Goal: Information Seeking & Learning: Learn about a topic

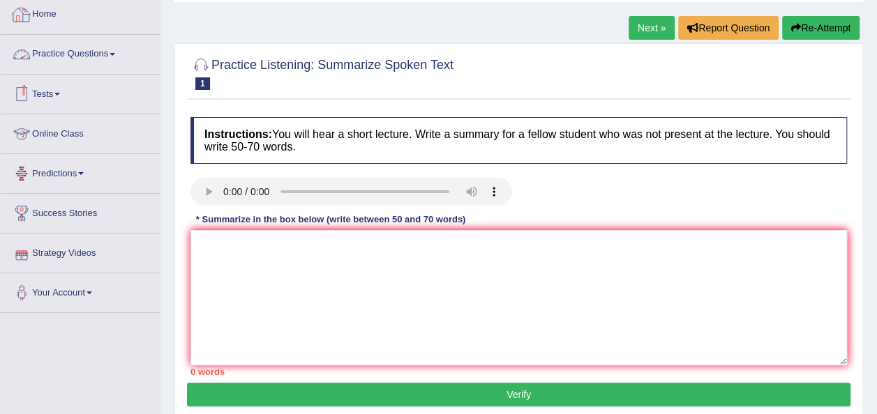
click at [119, 47] on link "Practice Questions" at bounding box center [80, 52] width 159 height 35
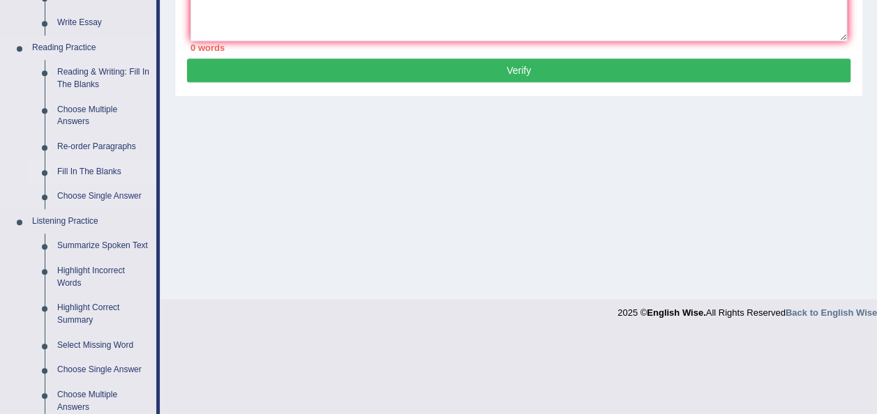
scroll to position [461, 0]
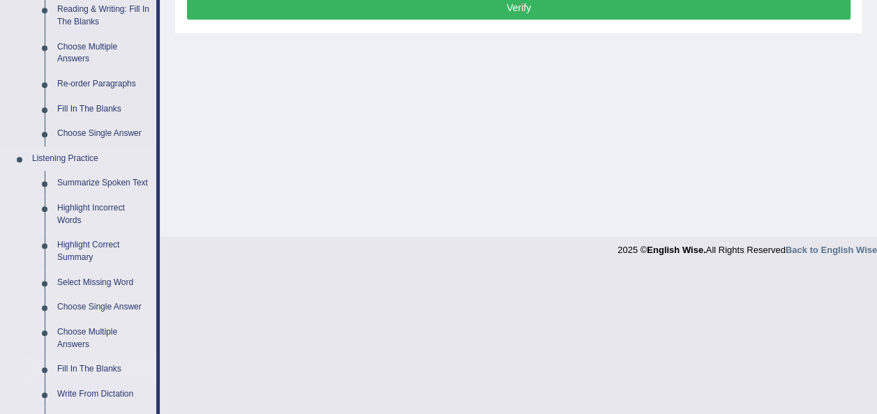
click at [106, 370] on link "Fill In The Blanks" at bounding box center [103, 369] width 105 height 25
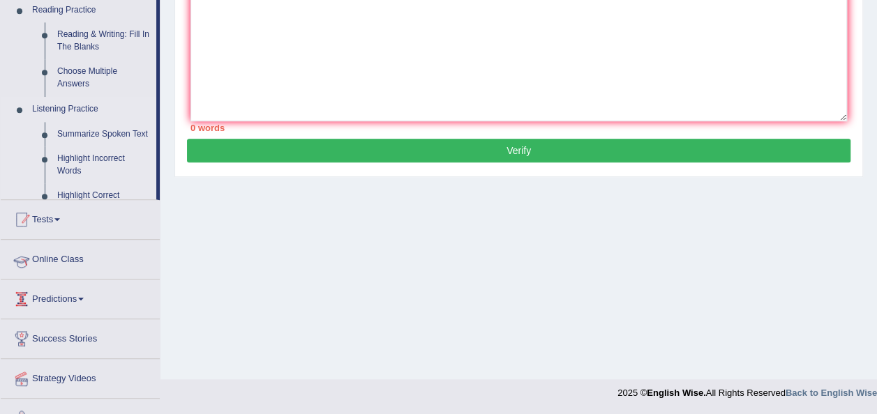
scroll to position [178, 0]
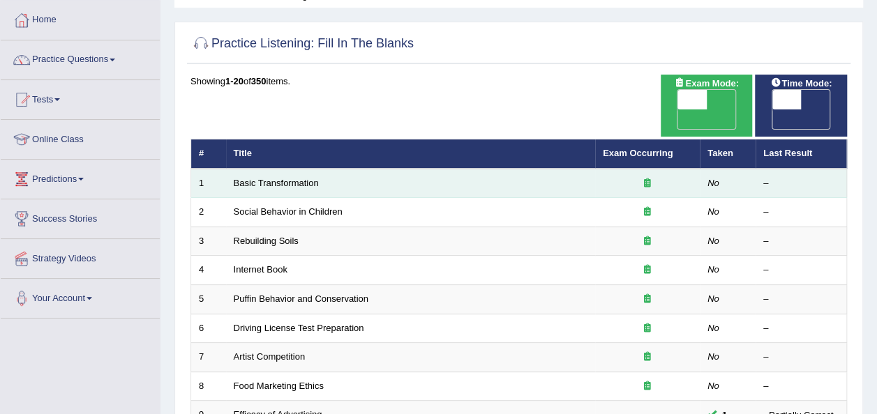
scroll to position [98, 0]
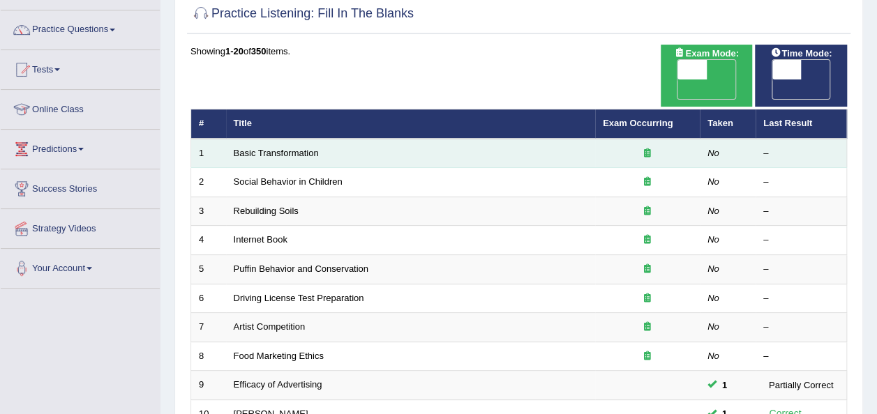
click at [654, 147] on div at bounding box center [646, 153] width 89 height 13
click at [647, 149] on icon at bounding box center [647, 153] width 7 height 9
click at [278, 148] on link "Basic Transformation" at bounding box center [276, 153] width 85 height 10
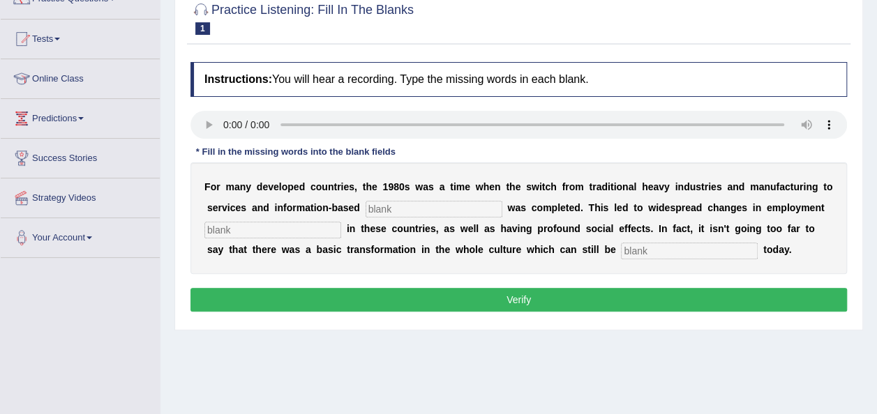
scroll to position [128, 0]
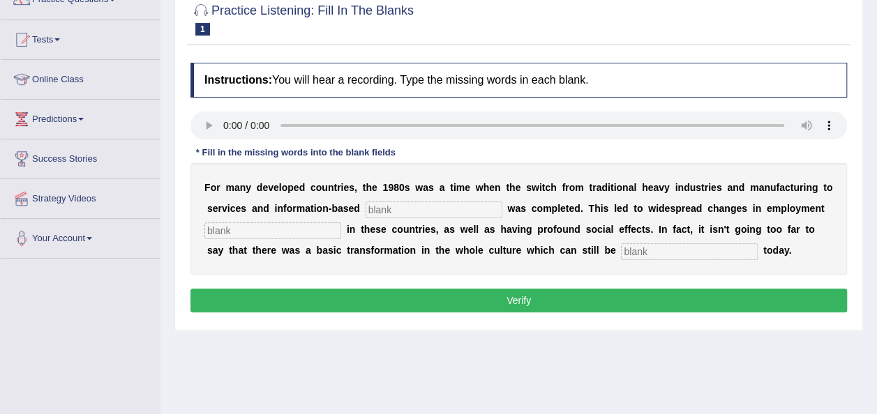
click at [409, 208] on input "text" at bounding box center [433, 210] width 137 height 17
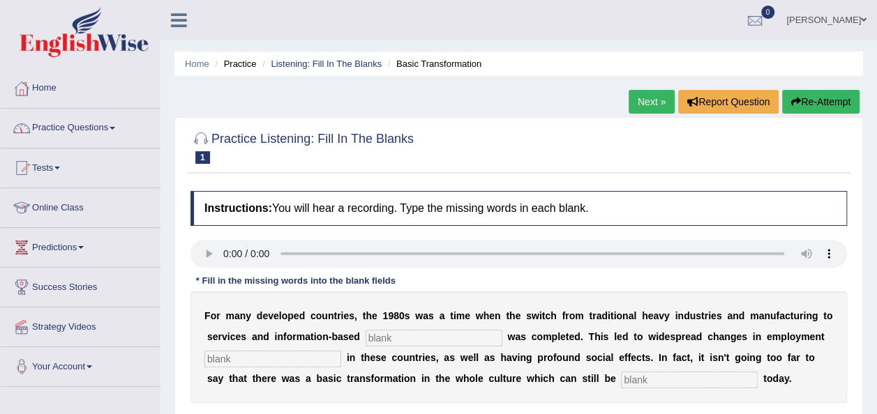
click at [111, 128] on link "Practice Questions" at bounding box center [80, 126] width 159 height 35
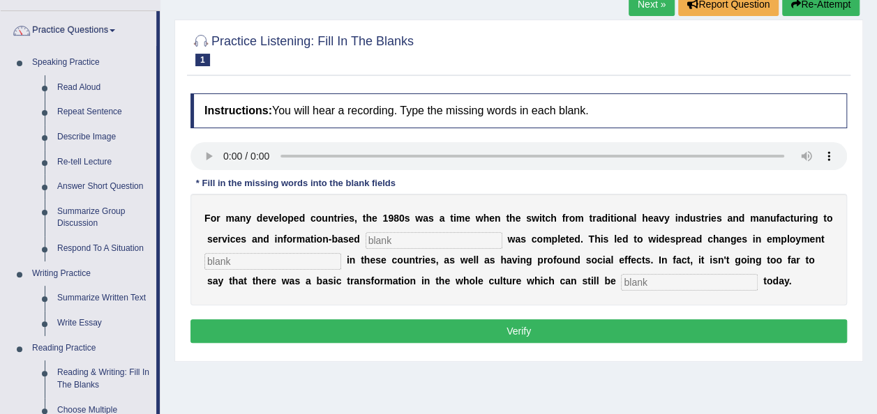
scroll to position [84, 0]
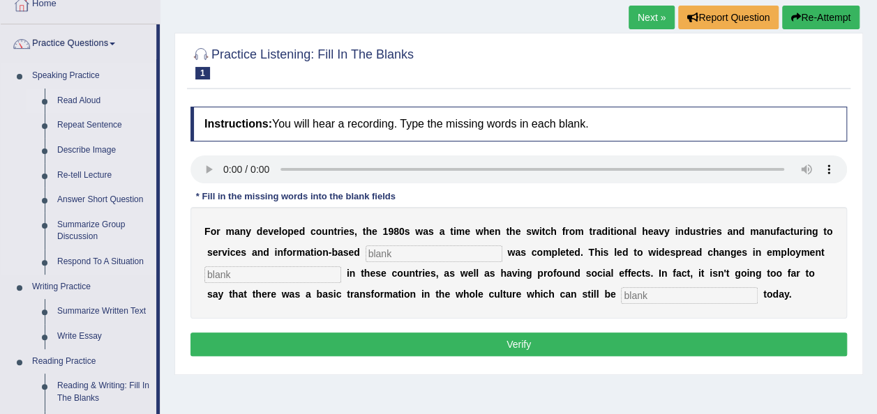
click at [86, 95] on link "Read Aloud" at bounding box center [103, 101] width 105 height 25
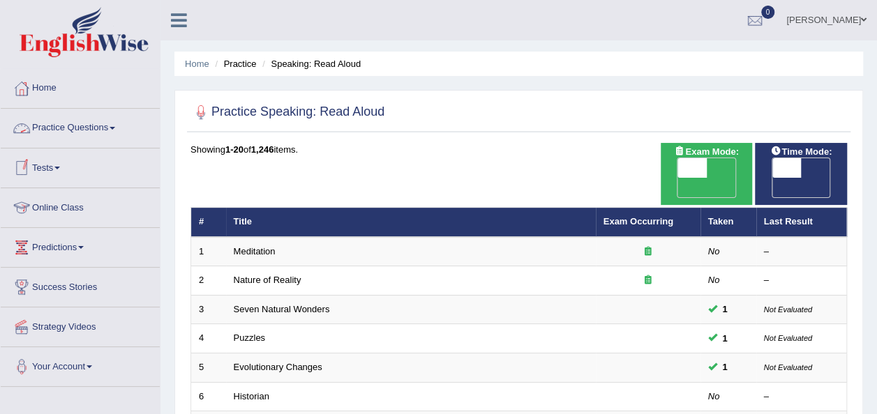
click at [110, 131] on link "Practice Questions" at bounding box center [80, 126] width 159 height 35
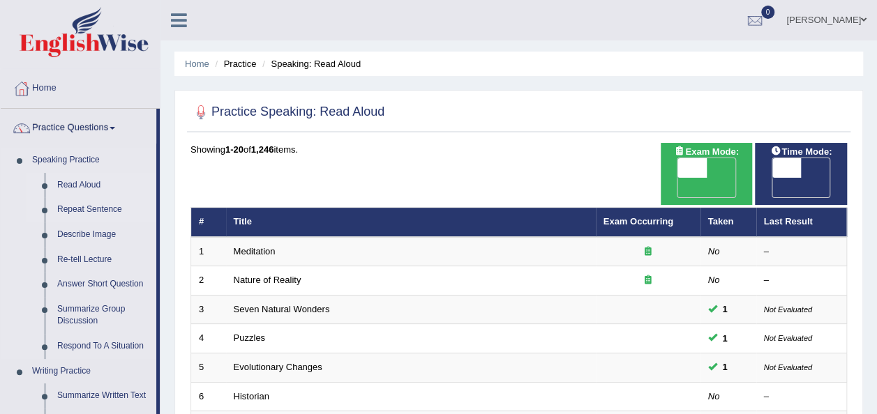
click at [94, 214] on link "Repeat Sentence" at bounding box center [103, 209] width 105 height 25
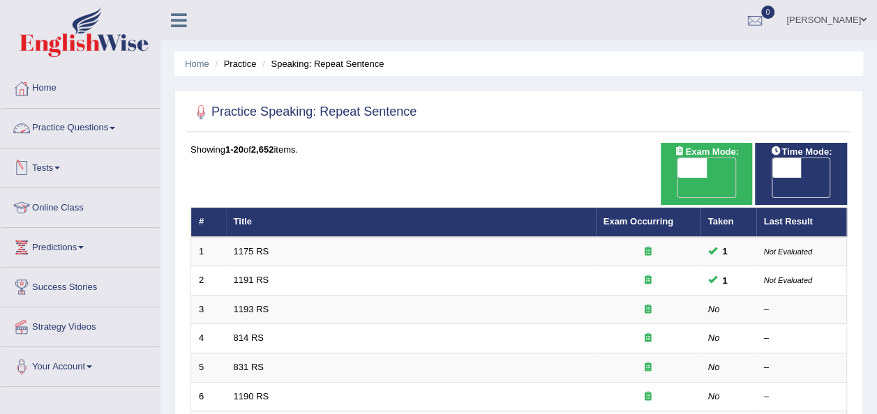
click at [122, 126] on link "Practice Questions" at bounding box center [80, 126] width 159 height 35
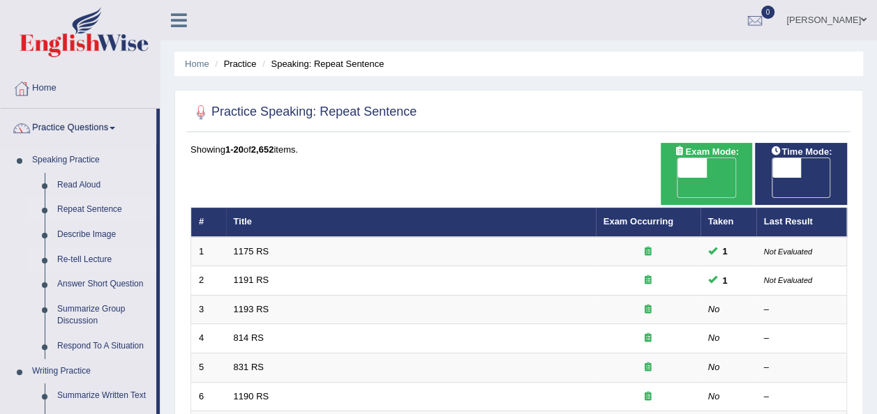
click at [96, 257] on link "Re-tell Lecture" at bounding box center [103, 260] width 105 height 25
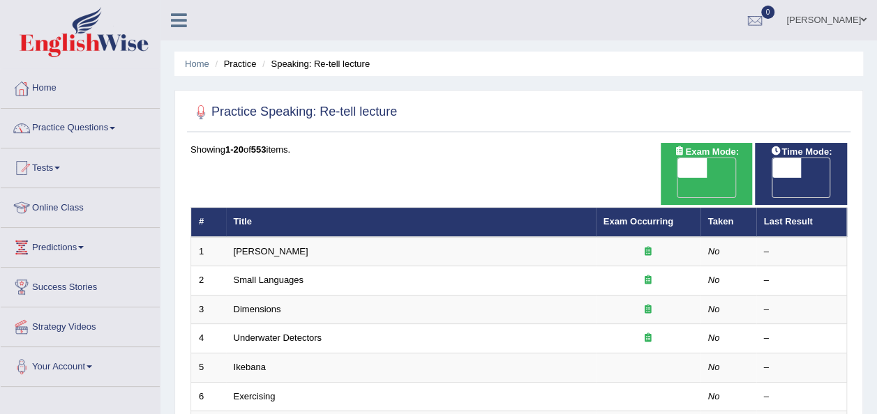
click at [123, 128] on link "Practice Questions" at bounding box center [80, 126] width 159 height 35
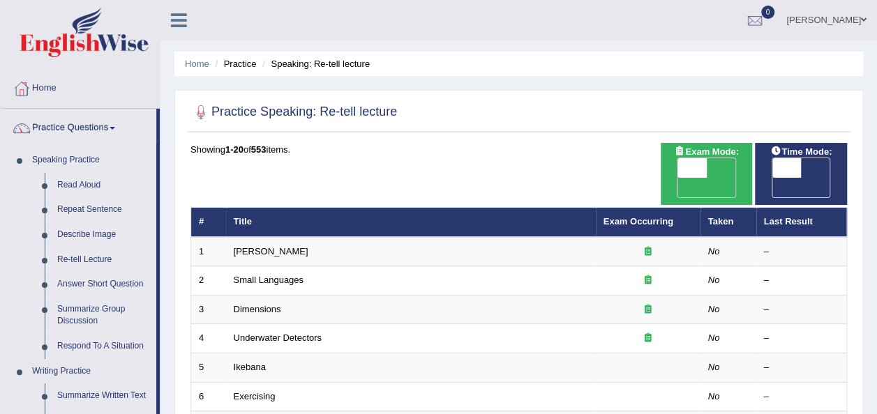
click at [96, 181] on link "Read Aloud" at bounding box center [103, 185] width 105 height 25
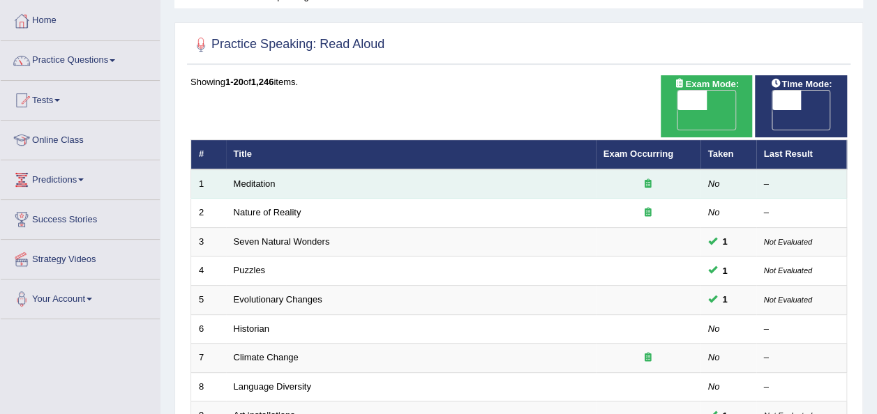
scroll to position [67, 0]
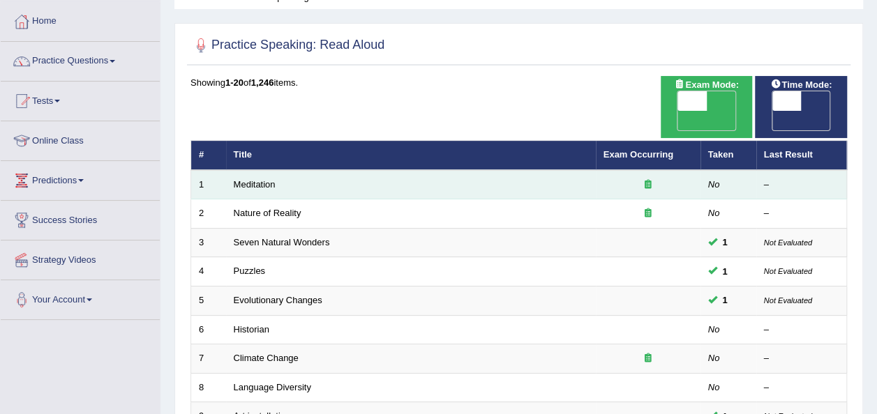
click at [649, 180] on icon at bounding box center [647, 184] width 7 height 9
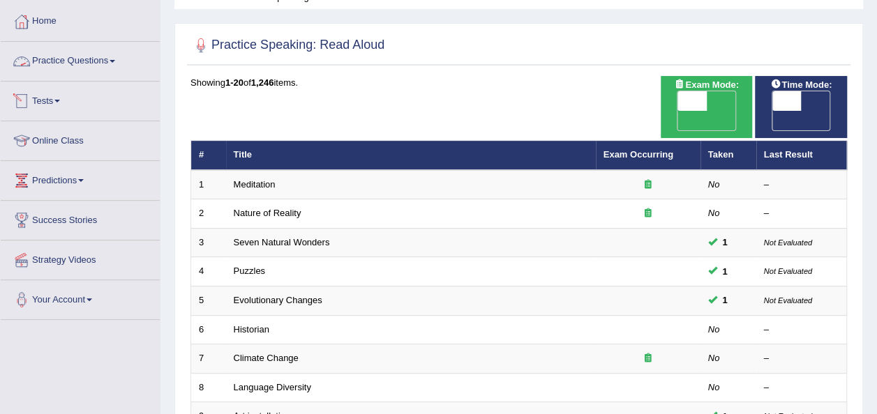
click at [112, 65] on link "Practice Questions" at bounding box center [80, 59] width 159 height 35
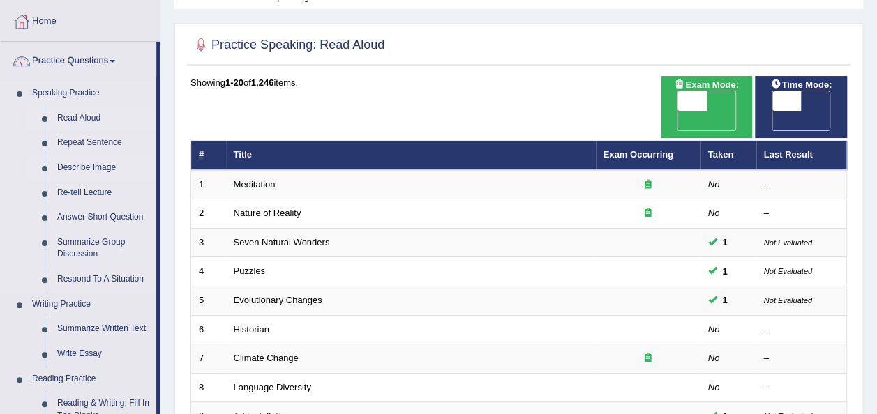
click at [105, 164] on link "Describe Image" at bounding box center [103, 168] width 105 height 25
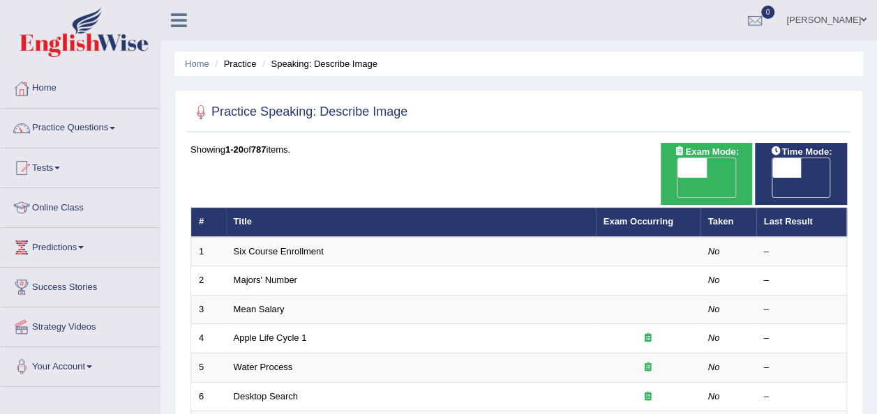
click at [119, 126] on link "Practice Questions" at bounding box center [80, 126] width 159 height 35
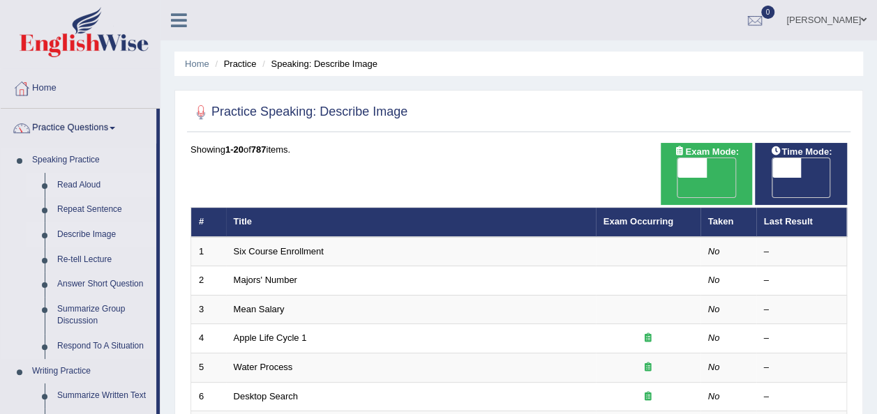
click at [82, 182] on link "Read Aloud" at bounding box center [103, 185] width 105 height 25
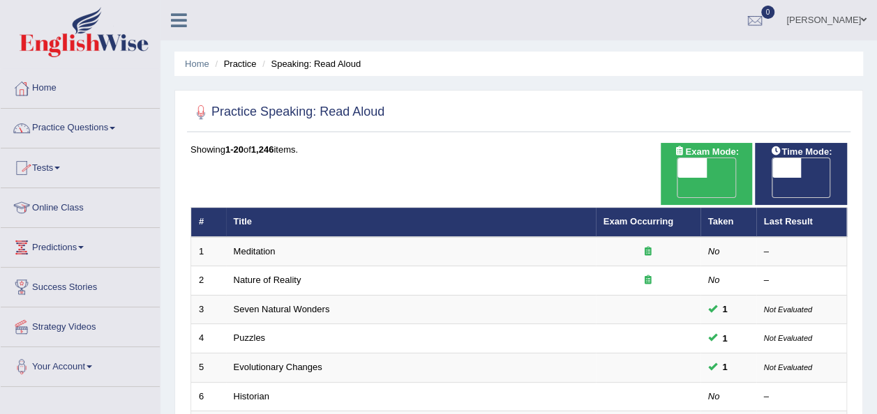
click at [114, 128] on span at bounding box center [112, 128] width 6 height 3
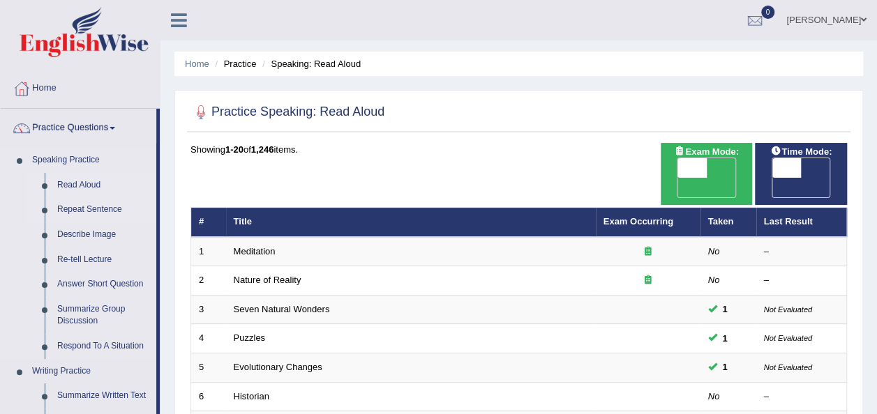
click at [103, 206] on link "Repeat Sentence" at bounding box center [103, 209] width 105 height 25
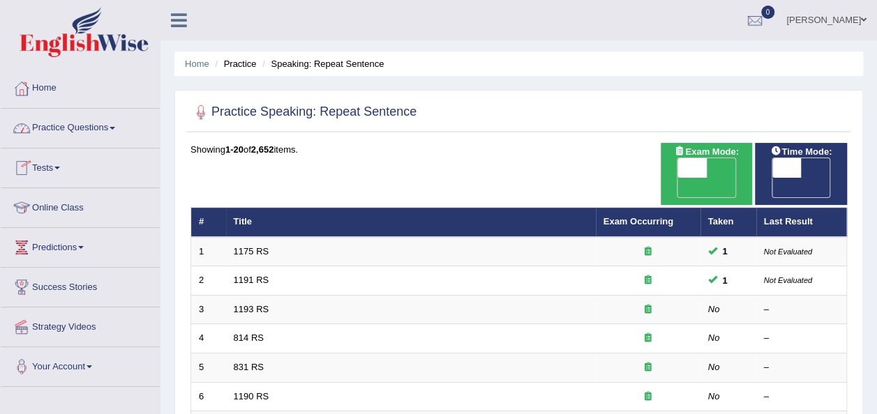
click at [120, 123] on link "Practice Questions" at bounding box center [80, 126] width 159 height 35
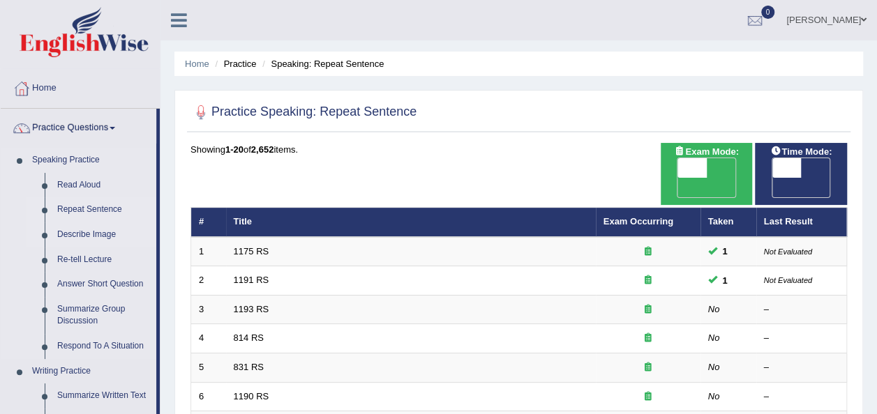
click at [96, 235] on link "Describe Image" at bounding box center [103, 234] width 105 height 25
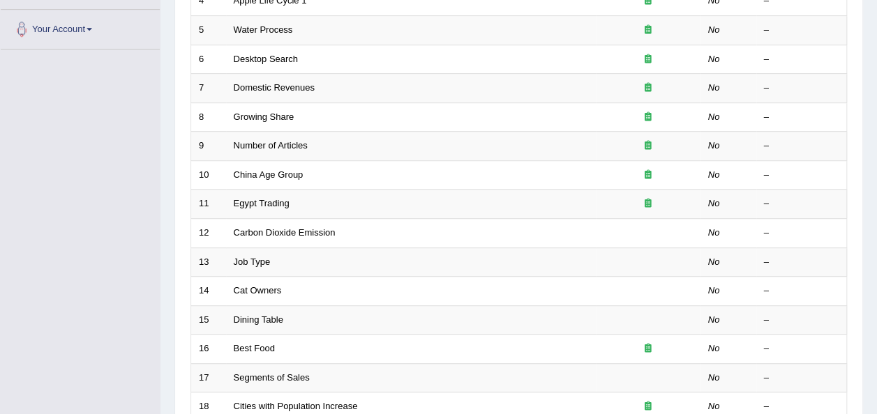
scroll to position [502, 0]
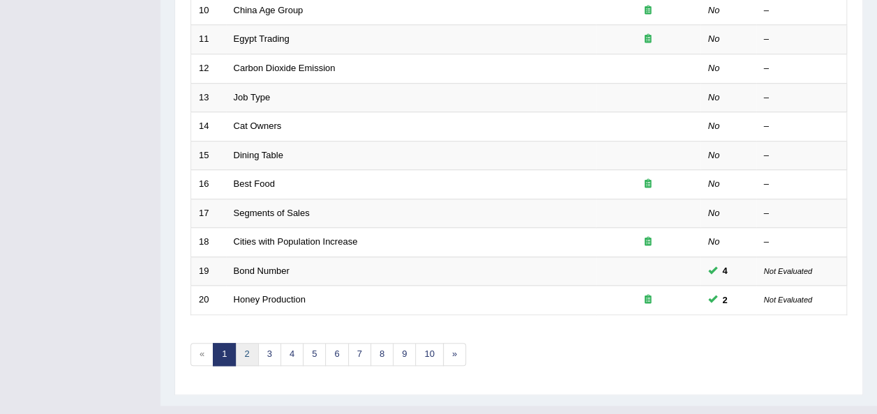
click at [243, 343] on link "2" at bounding box center [246, 354] width 23 height 23
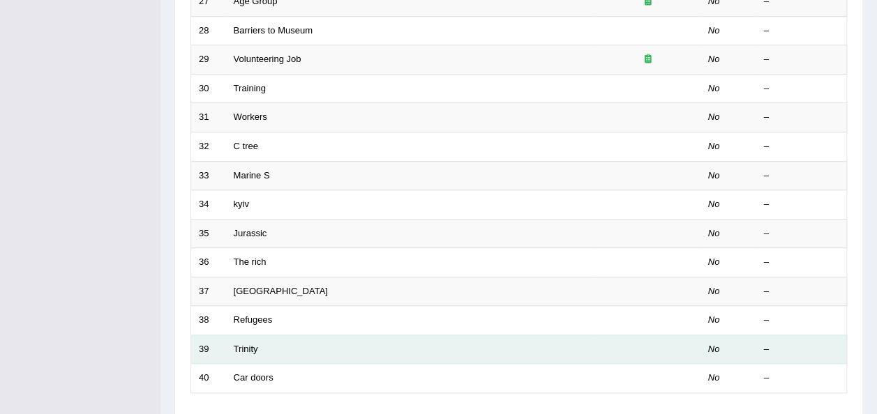
scroll to position [430, 0]
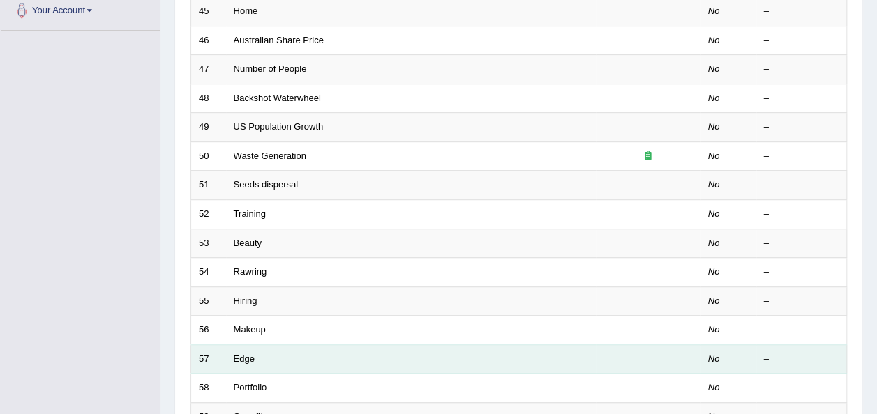
scroll to position [502, 0]
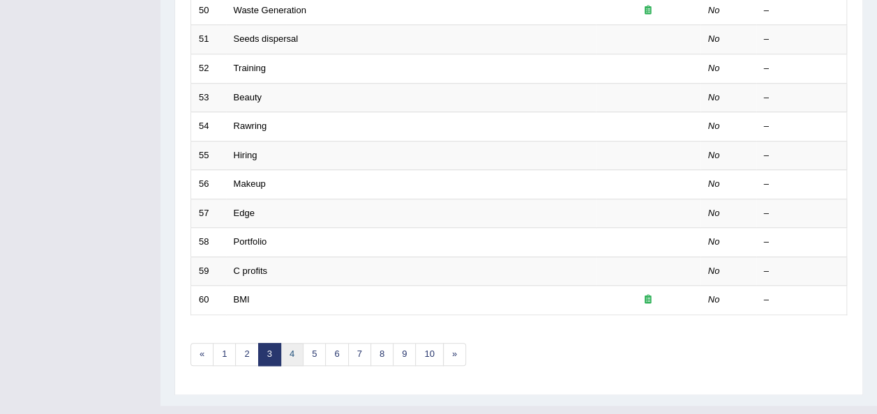
click at [283, 343] on link "4" at bounding box center [291, 354] width 23 height 23
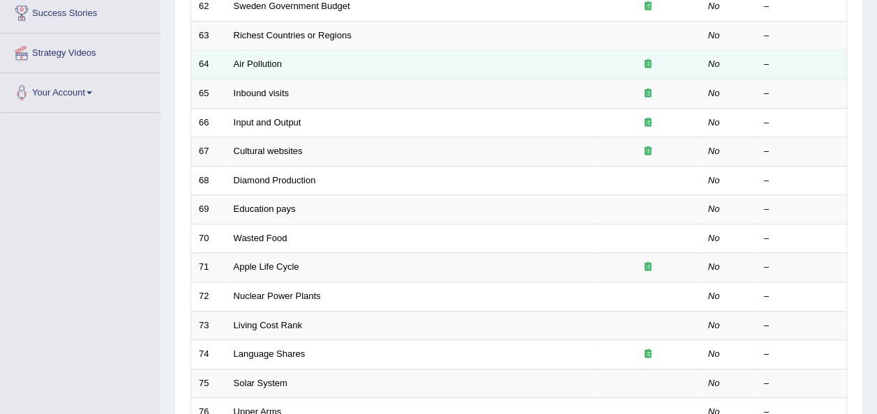
scroll to position [275, 0]
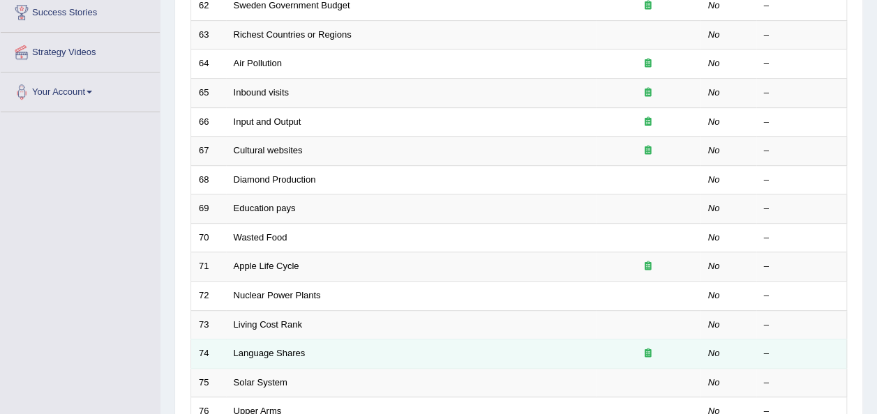
click at [461, 340] on td "Language Shares" at bounding box center [411, 354] width 370 height 29
click at [268, 348] on link "Language Shares" at bounding box center [270, 353] width 72 height 10
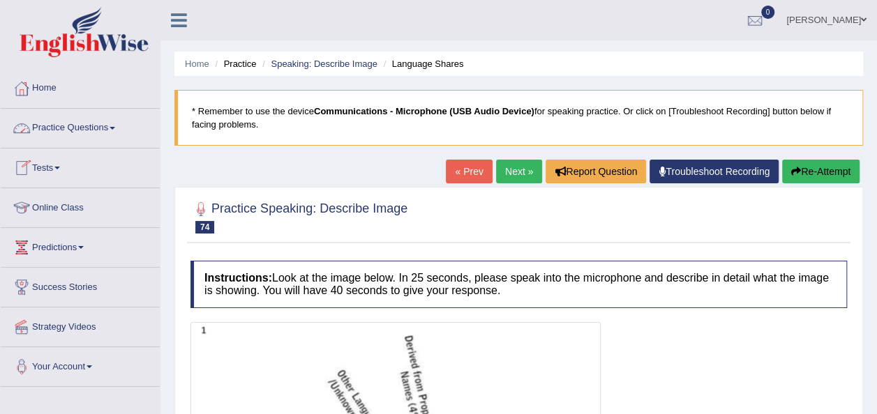
click at [114, 131] on link "Practice Questions" at bounding box center [80, 126] width 159 height 35
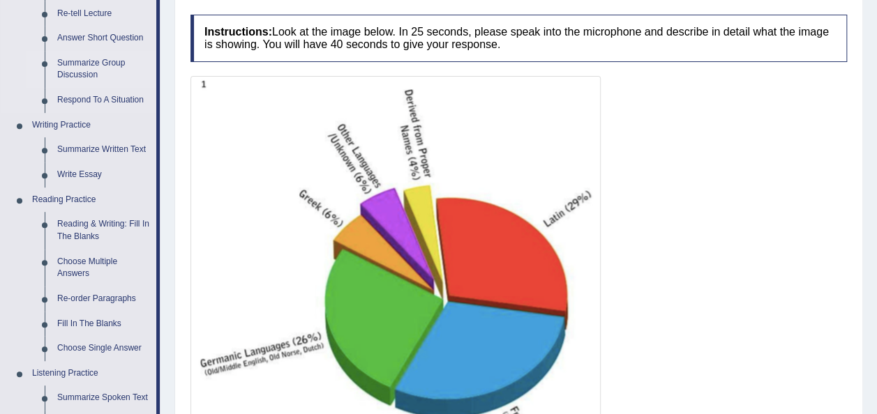
scroll to position [250, 0]
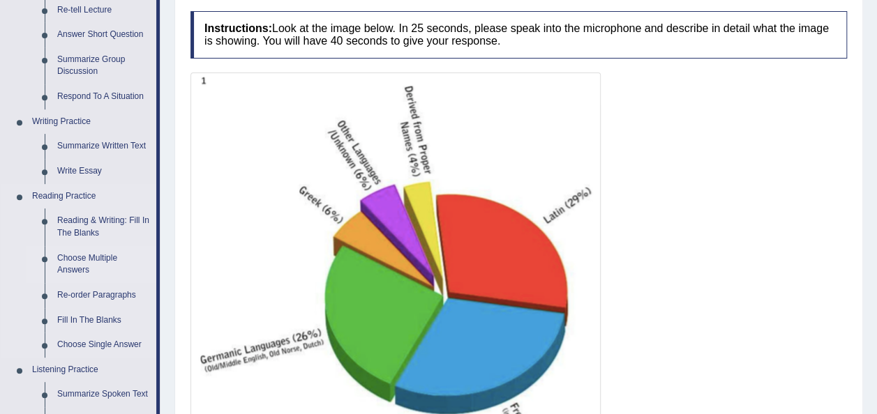
click at [93, 254] on link "Choose Multiple Answers" at bounding box center [103, 264] width 105 height 37
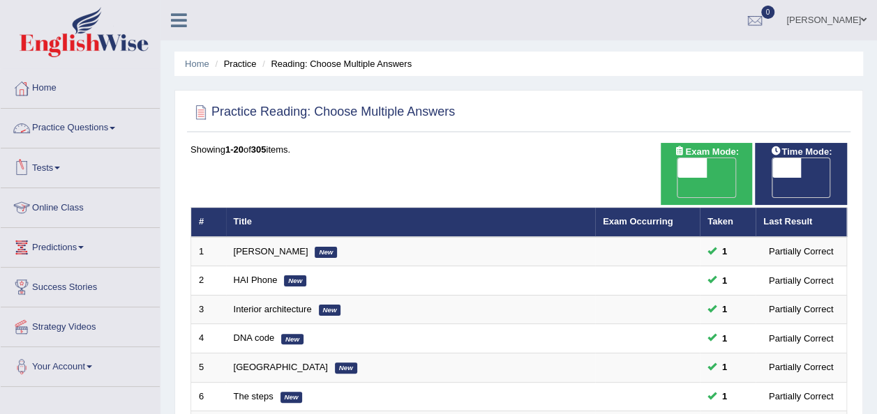
click at [114, 128] on span at bounding box center [112, 128] width 6 height 3
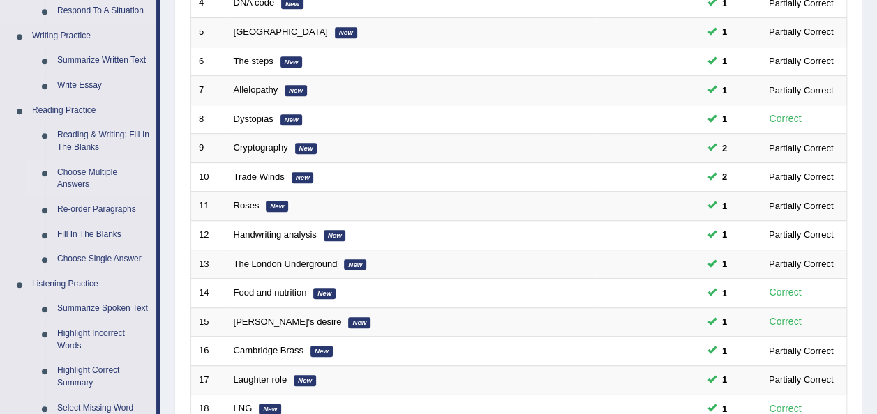
scroll to position [345, 0]
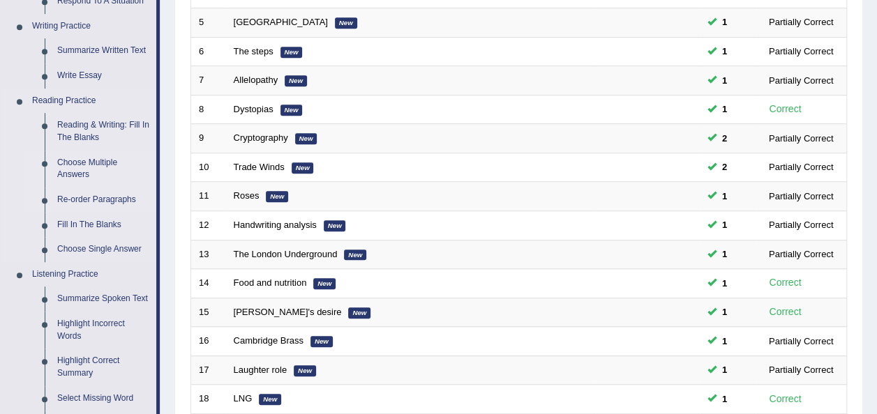
click at [91, 199] on link "Re-order Paragraphs" at bounding box center [103, 200] width 105 height 25
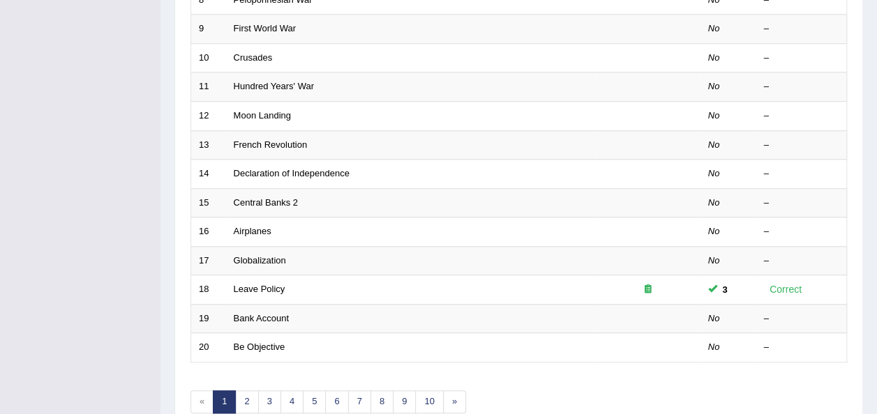
scroll to position [455, 0]
click at [252, 390] on link "2" at bounding box center [246, 401] width 23 height 23
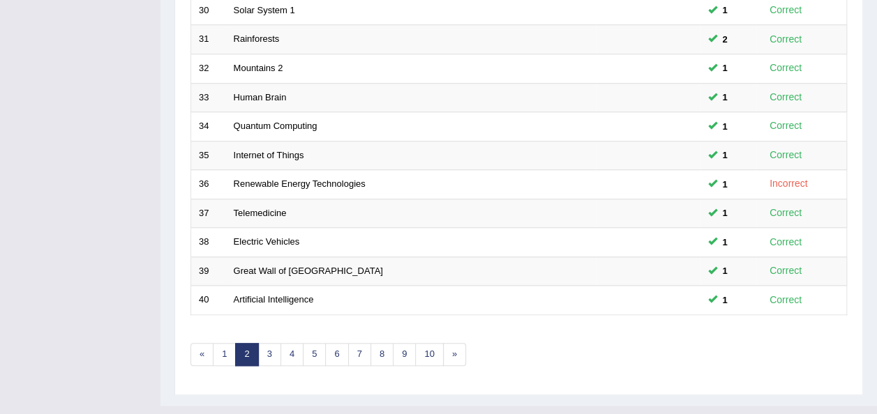
scroll to position [502, 0]
click at [268, 343] on link "3" at bounding box center [269, 354] width 23 height 23
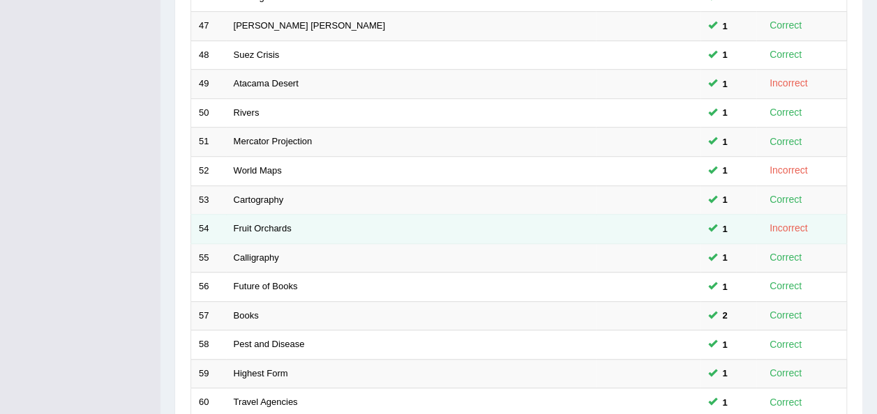
scroll to position [502, 0]
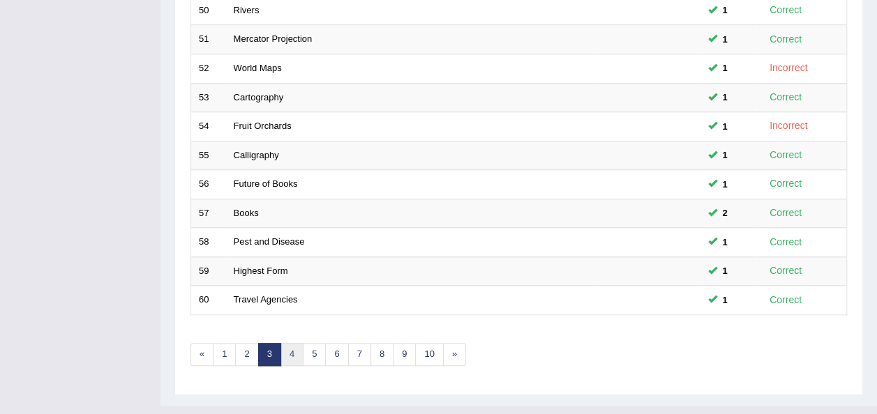
click at [294, 343] on link "4" at bounding box center [291, 354] width 23 height 23
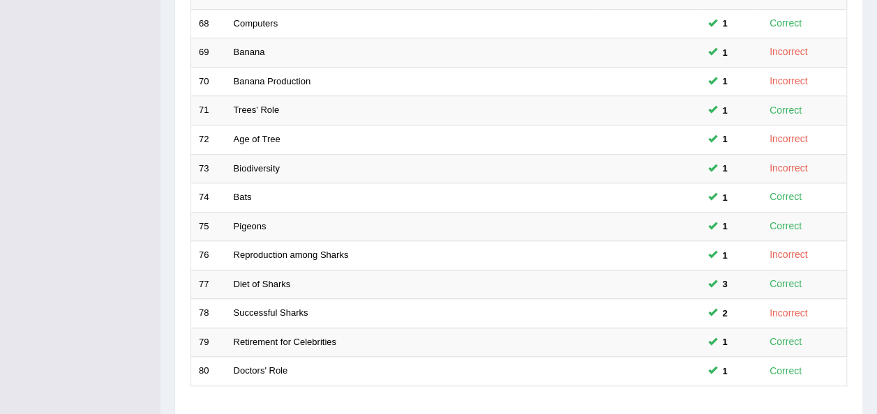
scroll to position [502, 0]
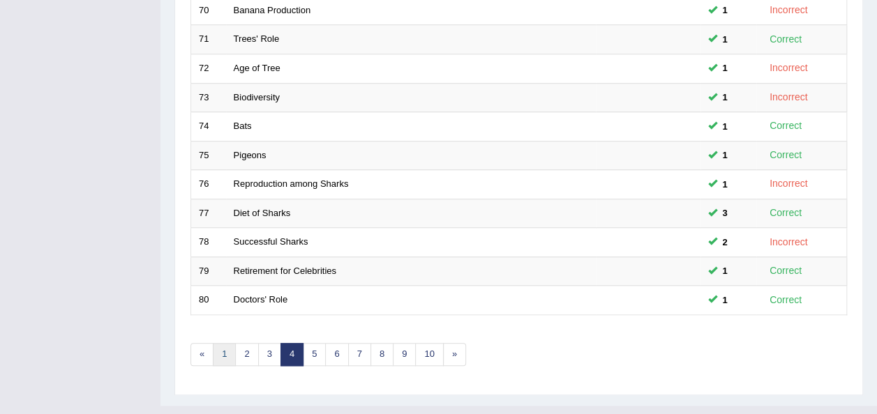
click at [226, 343] on link "1" at bounding box center [224, 354] width 23 height 23
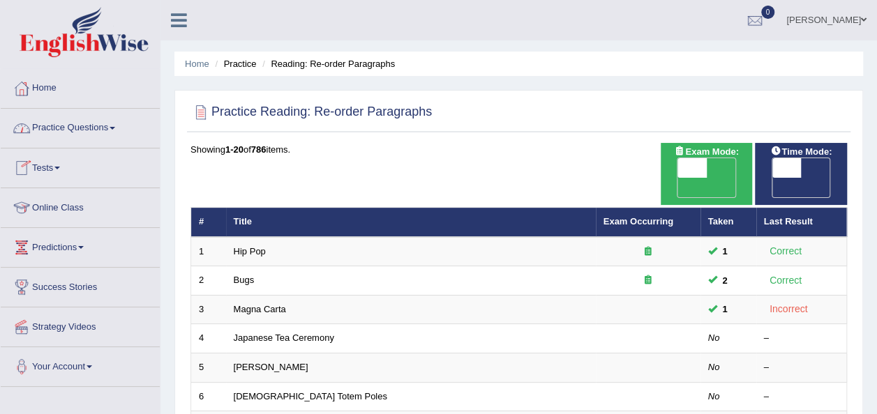
click at [116, 126] on link "Practice Questions" at bounding box center [80, 126] width 159 height 35
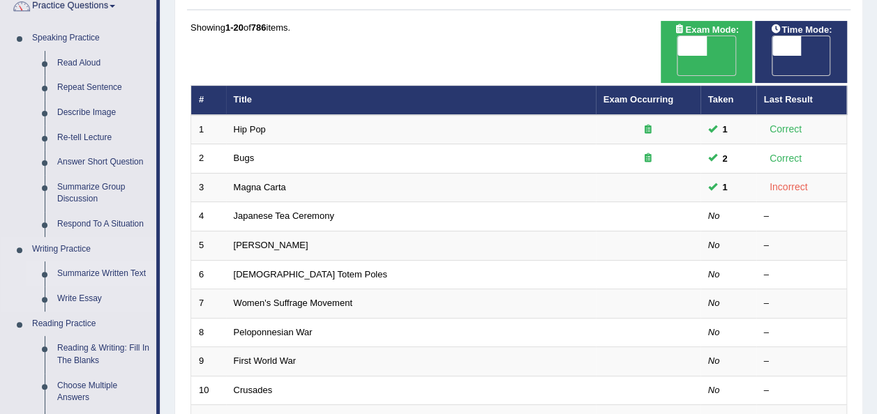
scroll to position [128, 0]
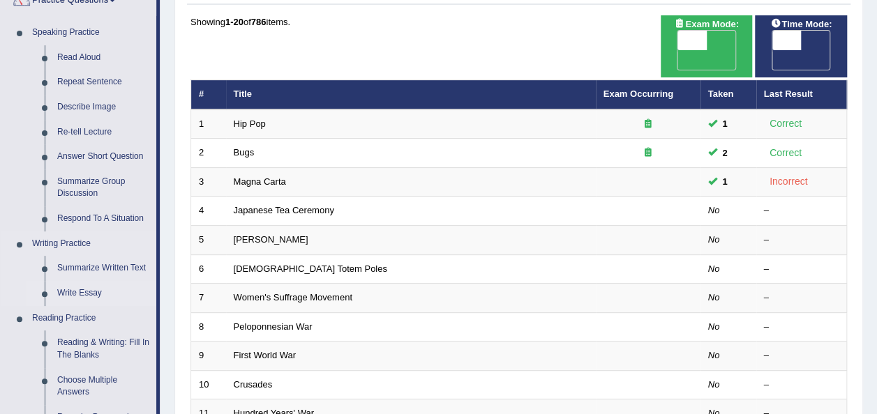
click at [81, 290] on link "Write Essay" at bounding box center [103, 293] width 105 height 25
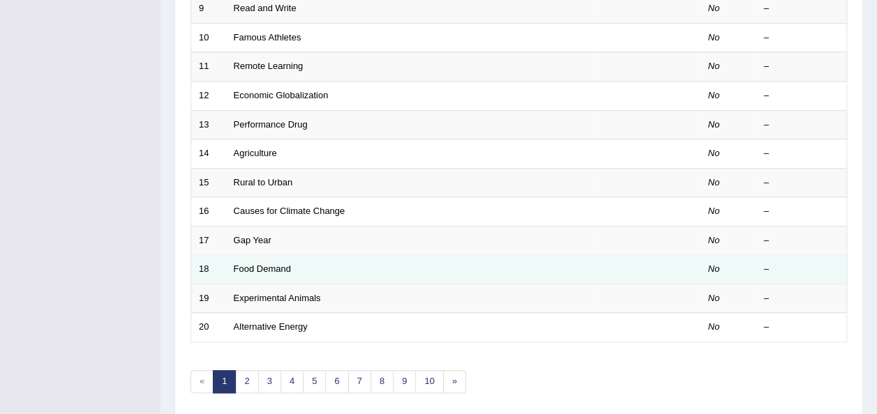
scroll to position [476, 0]
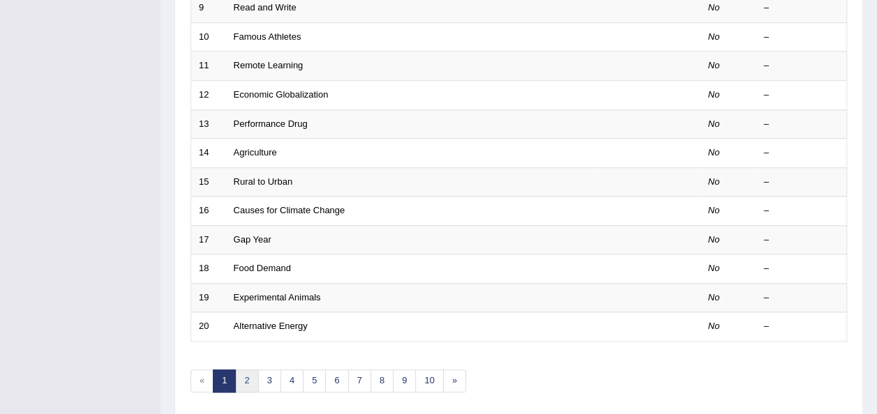
click at [245, 370] on link "2" at bounding box center [246, 381] width 23 height 23
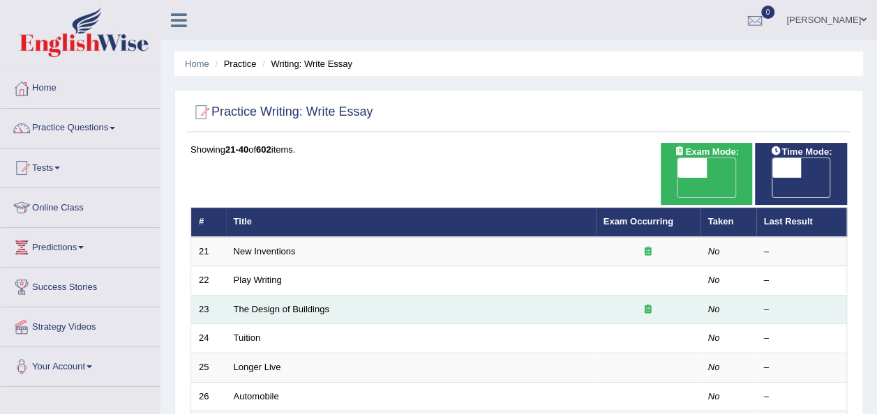
click at [647, 305] on icon at bounding box center [647, 309] width 7 height 9
click at [291, 304] on link "The Design of Buildings" at bounding box center [282, 309] width 96 height 10
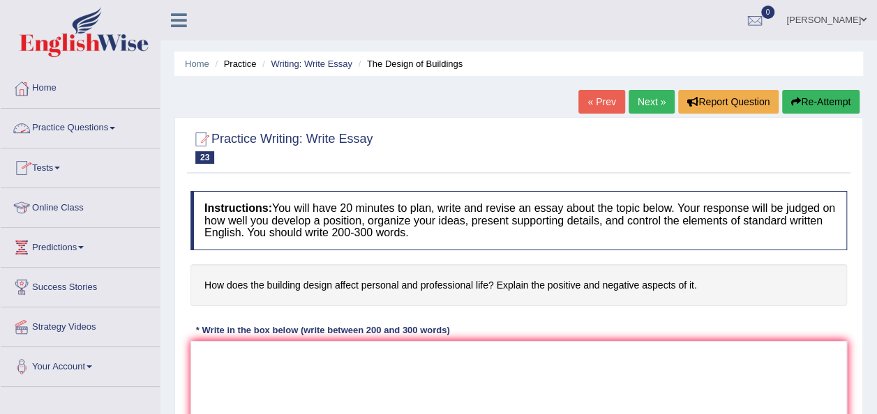
click at [119, 126] on link "Practice Questions" at bounding box center [80, 126] width 159 height 35
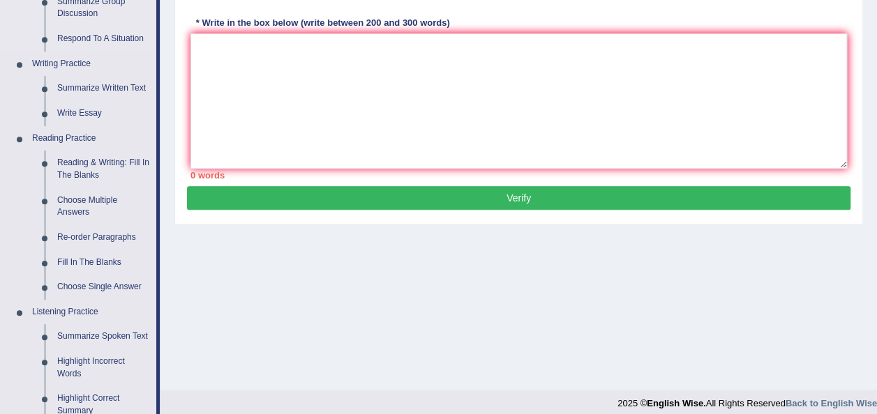
scroll to position [308, 0]
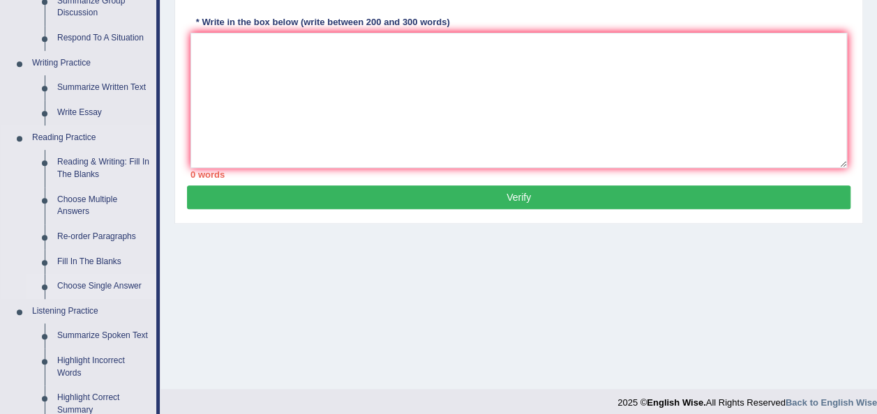
click at [116, 278] on link "Choose Single Answer" at bounding box center [103, 286] width 105 height 25
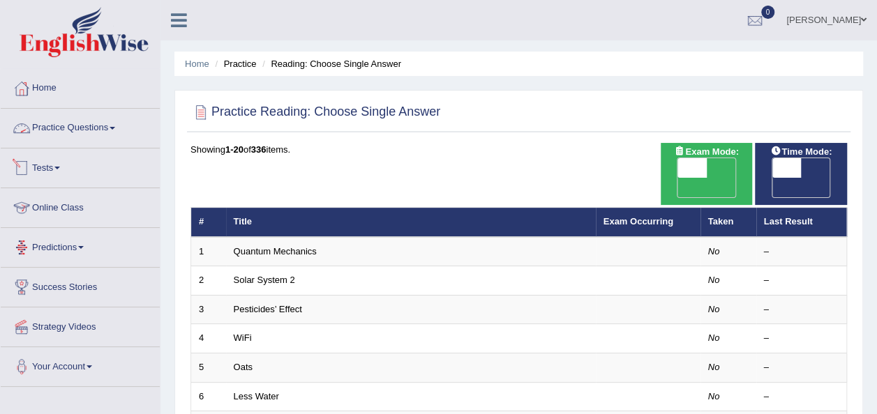
click at [112, 126] on link "Practice Questions" at bounding box center [80, 126] width 159 height 35
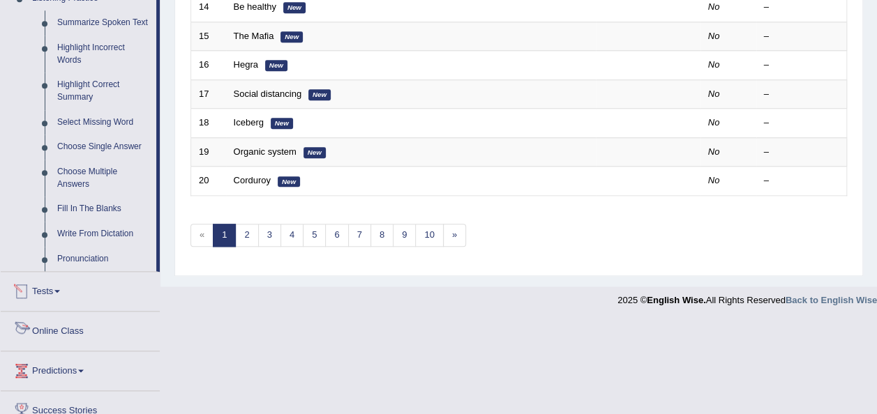
scroll to position [622, 0]
click at [84, 234] on link "Write From Dictation" at bounding box center [103, 233] width 105 height 25
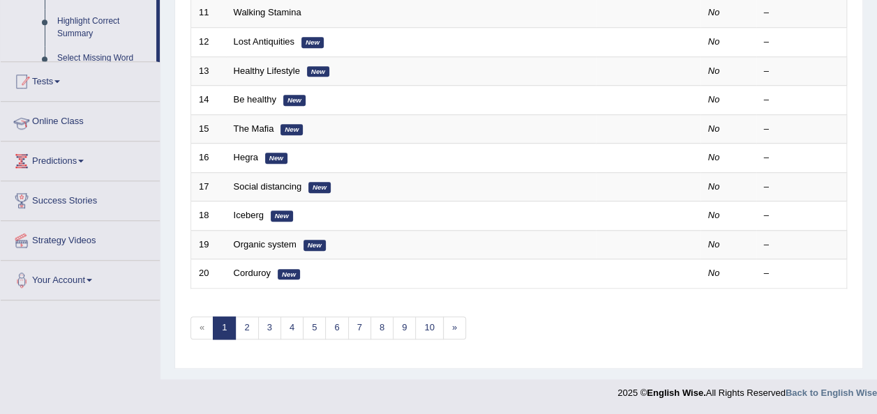
scroll to position [191, 0]
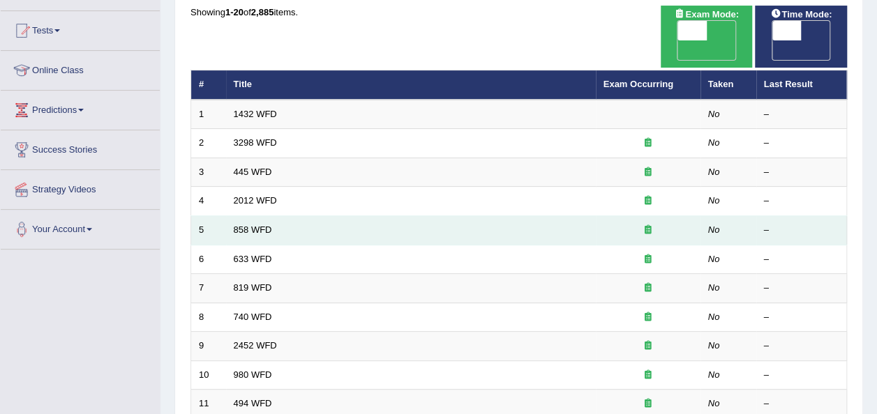
scroll to position [139, 0]
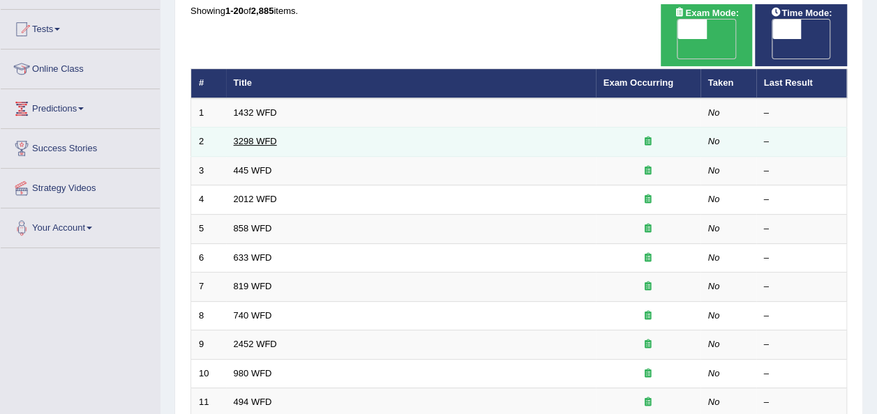
click at [251, 136] on link "3298 WFD" at bounding box center [255, 141] width 43 height 10
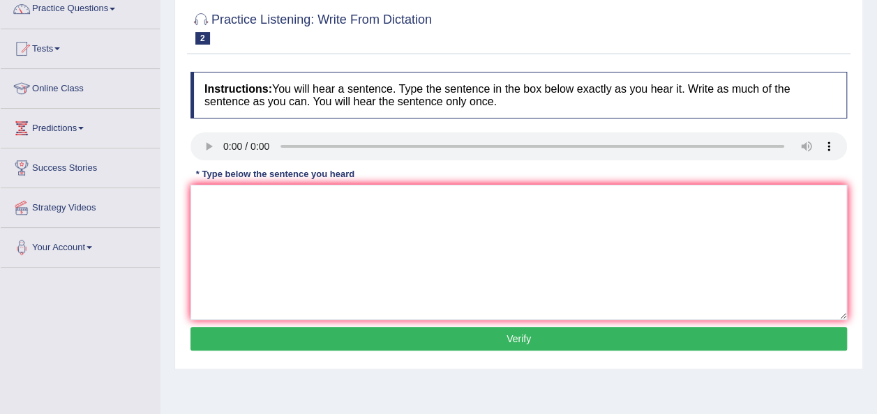
scroll to position [120, 0]
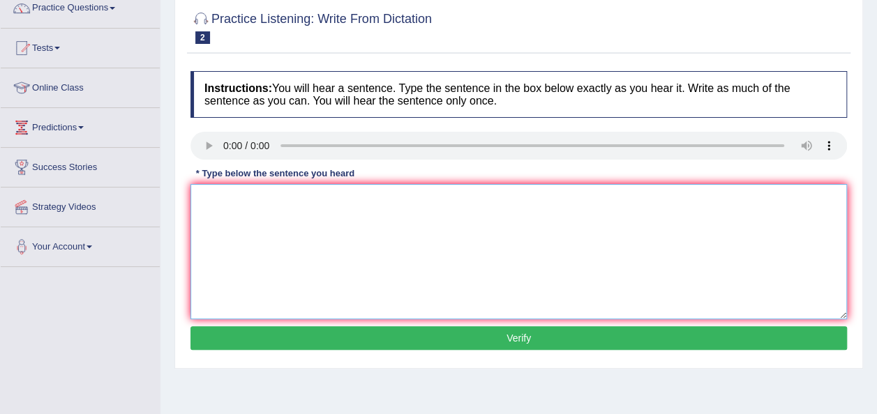
click at [343, 227] on textarea at bounding box center [518, 251] width 656 height 135
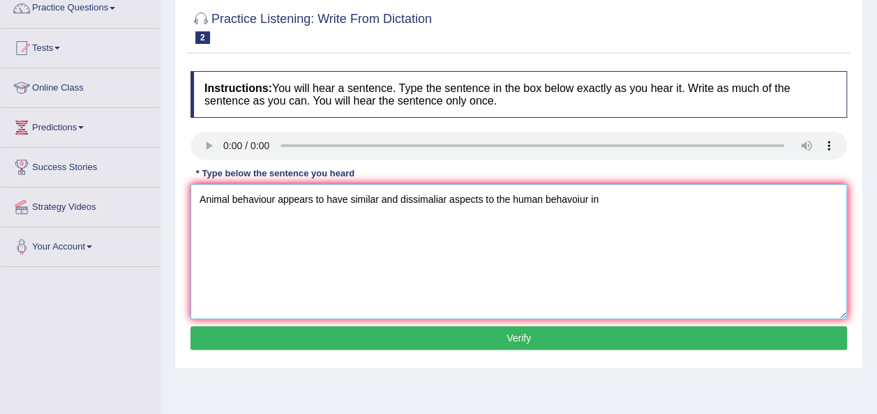
click at [479, 197] on textarea "Animal behaviour appears to have similar and dissimaliar aspects to the human b…" at bounding box center [518, 251] width 656 height 135
click at [590, 202] on textarea "Animal behaviour appears to have similar and dissimilar s to the human behavoiu…" at bounding box center [518, 251] width 656 height 135
click at [448, 199] on textarea "Animal behaviour appears to have similar and dissimilar s to the human behavoiu…" at bounding box center [518, 251] width 656 height 135
type textarea "Animal behaviour appears to have similar and dissimilar to the human behavoiur …"
click at [556, 335] on button "Verify" at bounding box center [518, 338] width 656 height 24
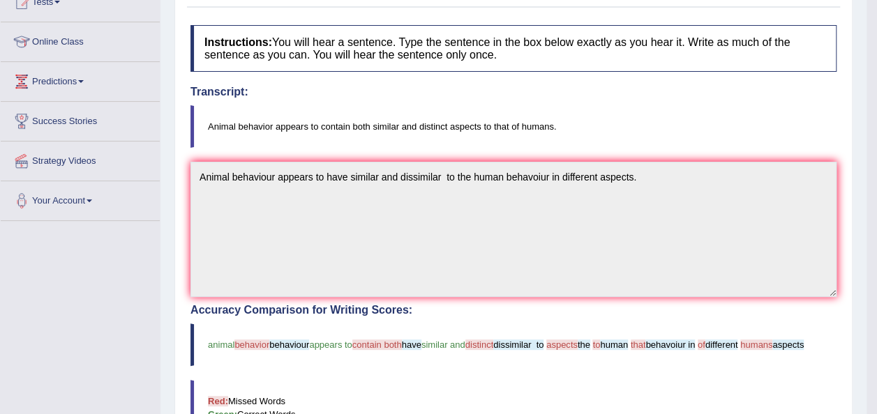
scroll to position [0, 0]
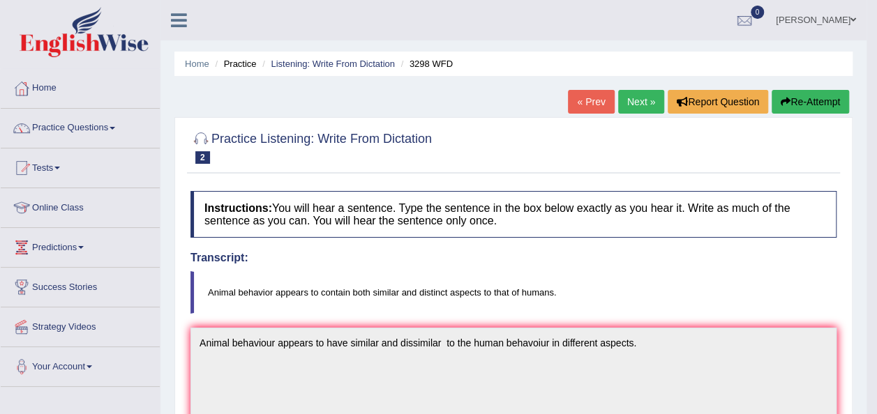
click at [637, 95] on link "Next »" at bounding box center [641, 102] width 46 height 24
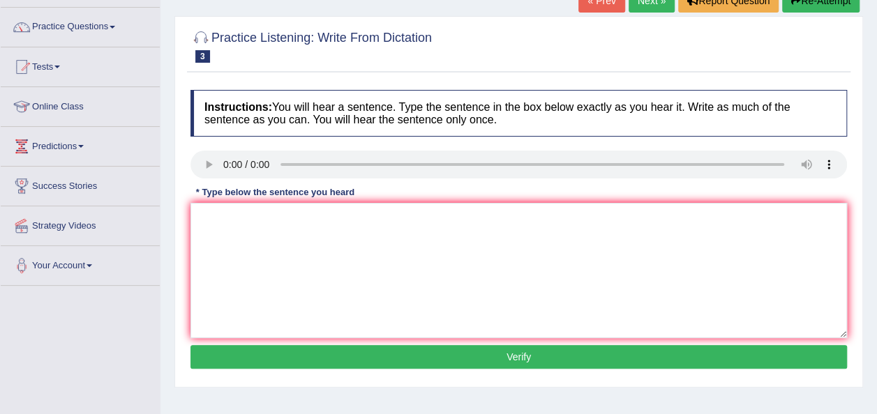
scroll to position [106, 0]
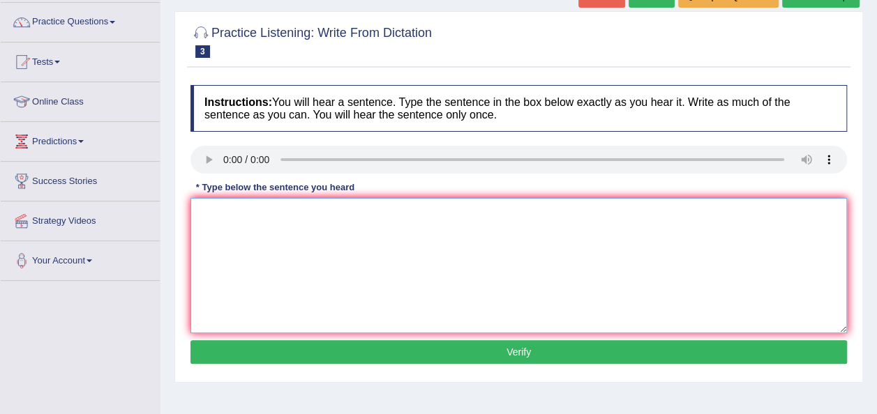
click at [343, 275] on textarea at bounding box center [518, 265] width 656 height 135
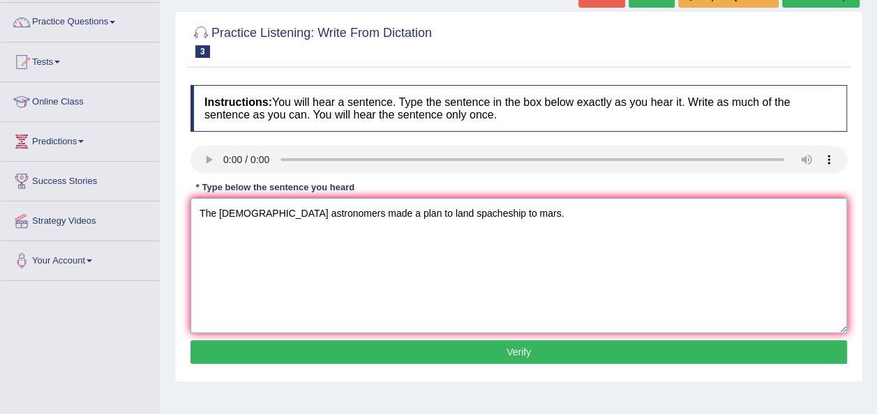
click at [475, 213] on textarea "The american astronomers made a plan to land spacheship to mars." at bounding box center [518, 265] width 656 height 135
click at [221, 214] on textarea "The american astronomers made a plan to land spacheship to Mars." at bounding box center [518, 265] width 656 height 135
type textarea "The American astronomers made a plan to land spacheship to Mars."
click at [529, 340] on button "Verify" at bounding box center [518, 352] width 656 height 24
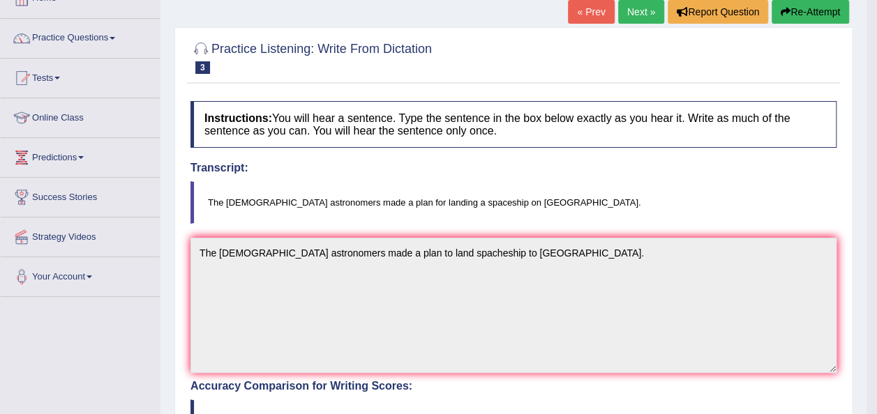
scroll to position [0, 0]
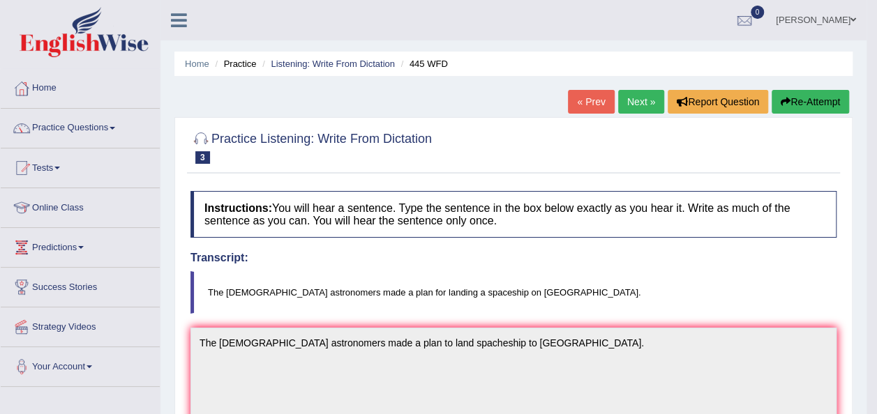
click at [646, 105] on link "Next »" at bounding box center [641, 102] width 46 height 24
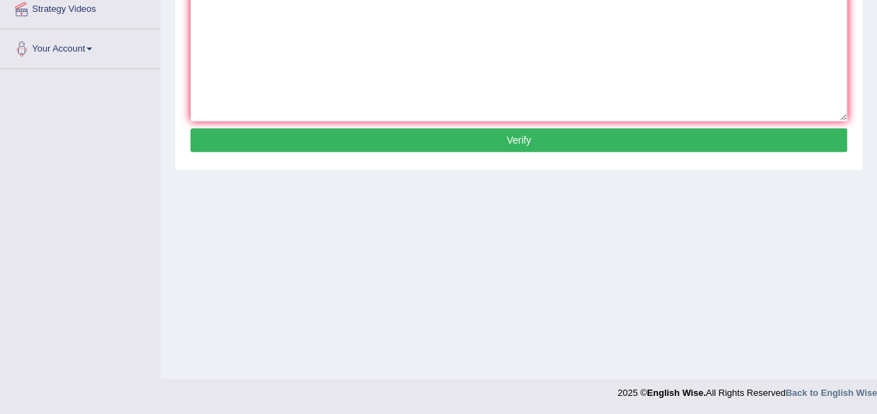
scroll to position [178, 0]
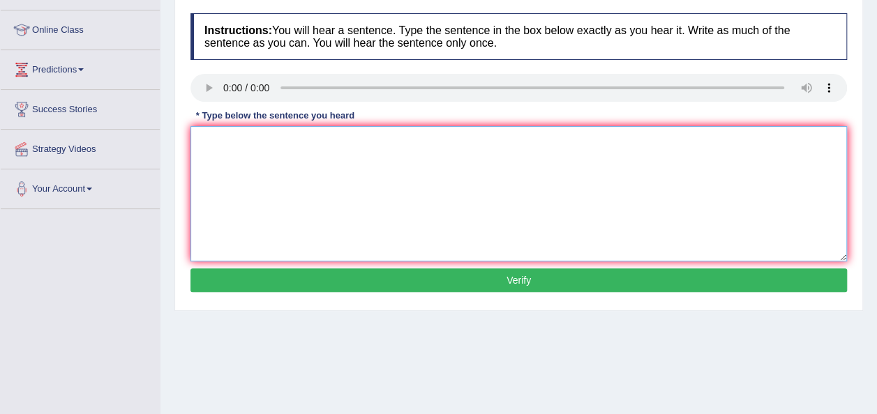
click at [264, 156] on textarea at bounding box center [518, 193] width 656 height 135
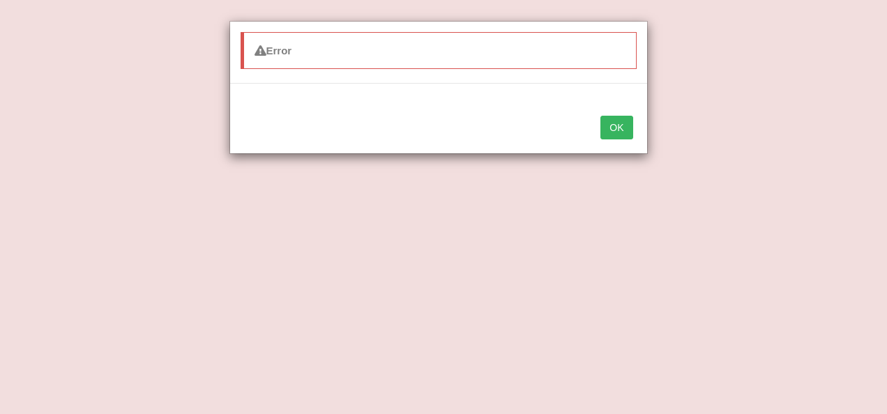
click at [611, 121] on button "OK" at bounding box center [616, 128] width 32 height 24
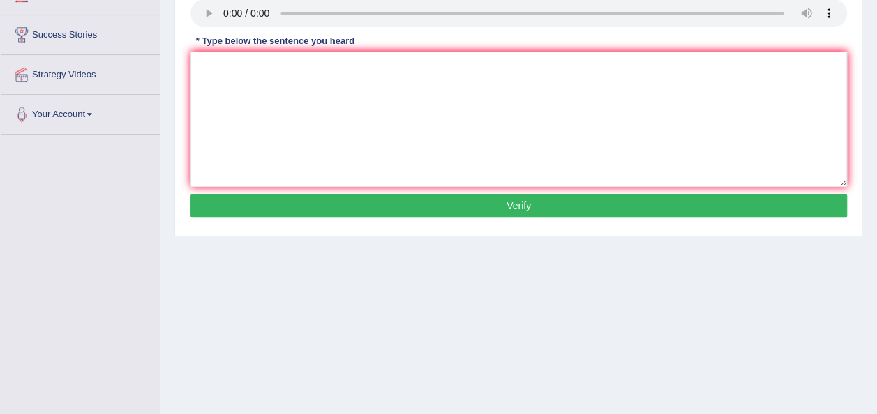
scroll to position [250, 0]
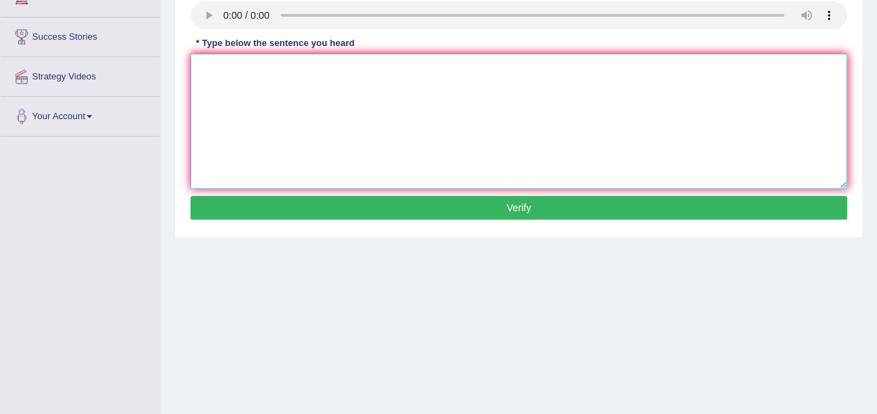
click at [235, 70] on textarea at bounding box center [518, 121] width 656 height 135
type textarea "There was a great deal of debate on this topic."
click at [454, 202] on button "Verify" at bounding box center [518, 208] width 656 height 24
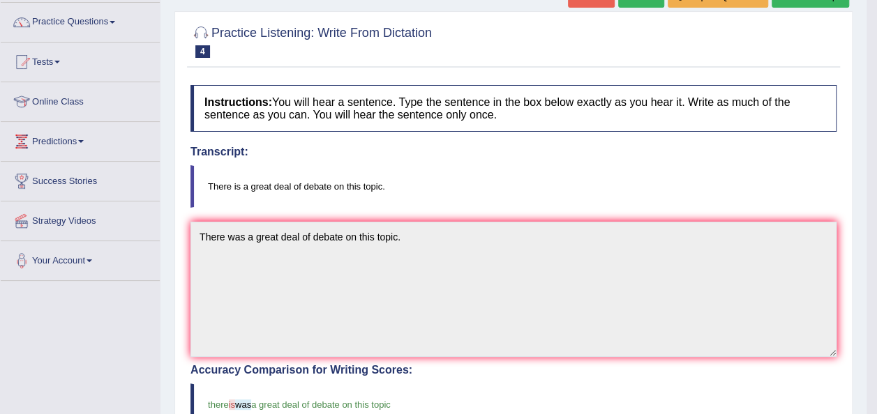
scroll to position [102, 0]
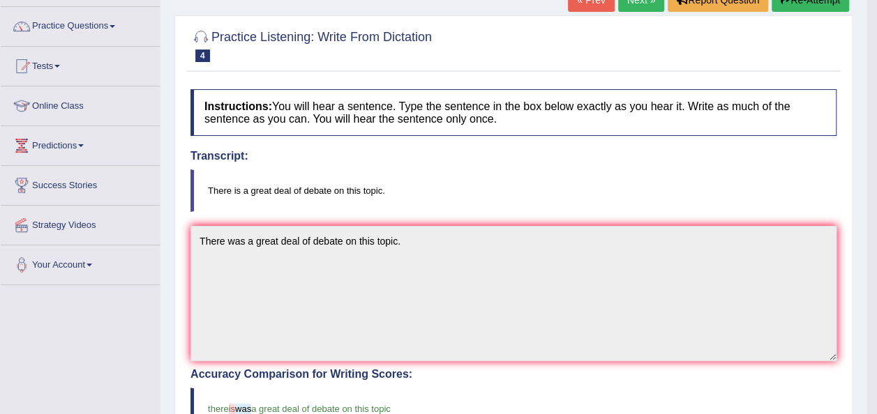
click at [625, 0] on link "Next »" at bounding box center [641, 0] width 46 height 24
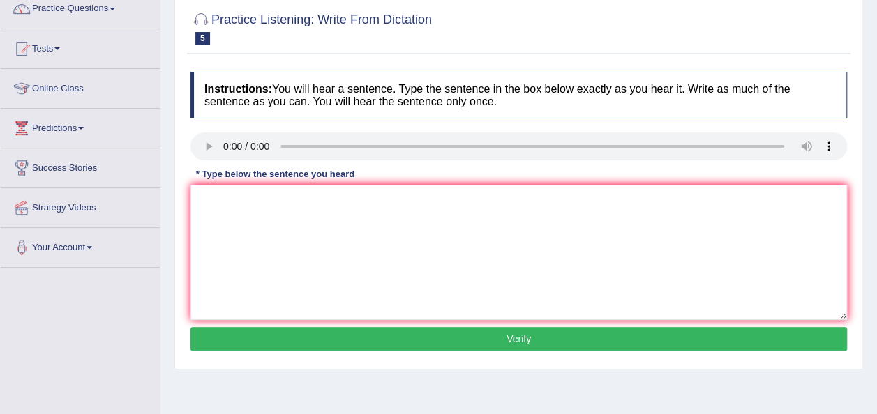
scroll to position [120, 0]
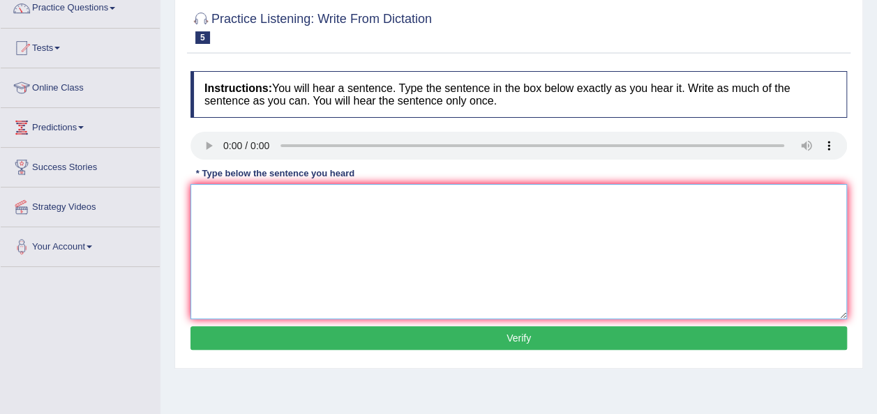
click at [238, 213] on textarea at bounding box center [518, 251] width 656 height 135
click at [263, 199] on textarea "The year when ship artefacts" at bounding box center [518, 251] width 656 height 135
click at [367, 202] on textarea "The year when they ship artefacts" at bounding box center [518, 251] width 656 height 135
type textarea "The year when they ship artefacts"
click at [444, 335] on button "Verify" at bounding box center [518, 338] width 656 height 24
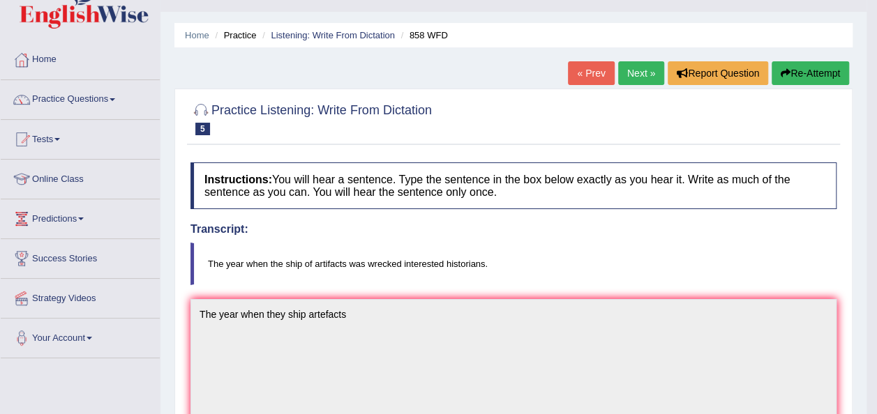
scroll to position [0, 0]
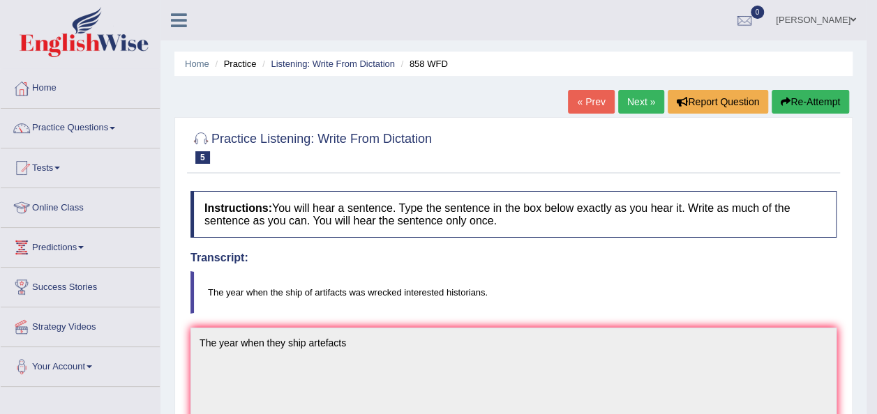
click at [634, 99] on link "Next »" at bounding box center [641, 102] width 46 height 24
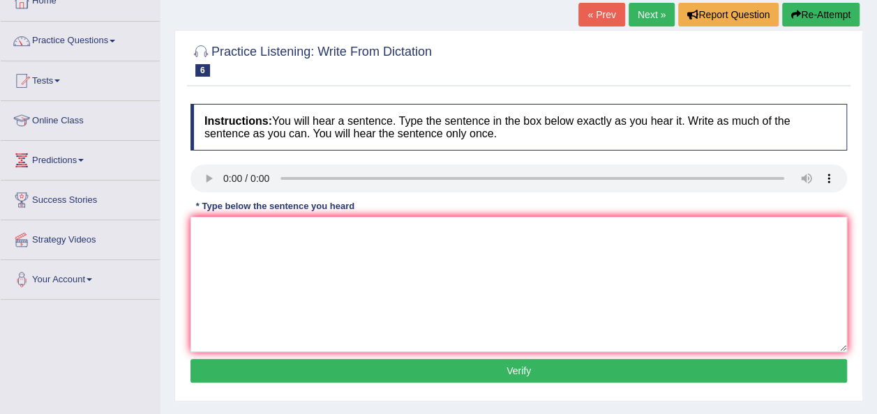
scroll to position [88, 0]
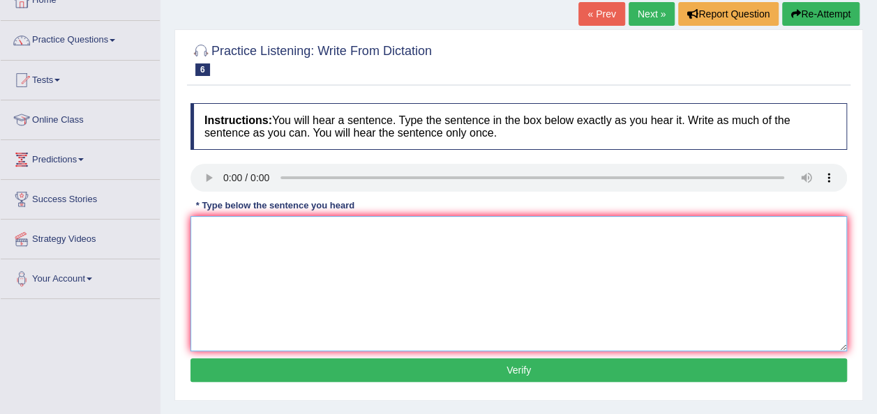
click at [293, 248] on textarea at bounding box center [518, 283] width 656 height 135
click at [220, 233] on textarea "Reserch showed that exercising makes us feel better." at bounding box center [518, 283] width 656 height 135
type textarea "Research showed that exercising makes us feel better."
click at [464, 372] on button "Verify" at bounding box center [518, 370] width 656 height 24
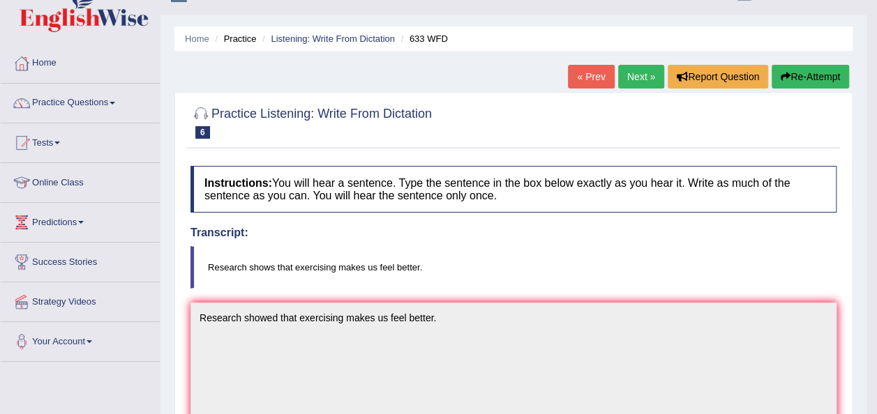
scroll to position [14, 0]
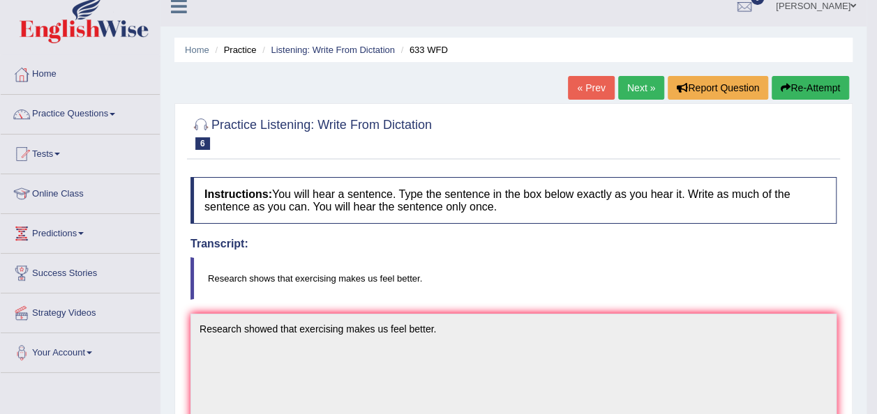
click at [642, 79] on link "Next »" at bounding box center [641, 88] width 46 height 24
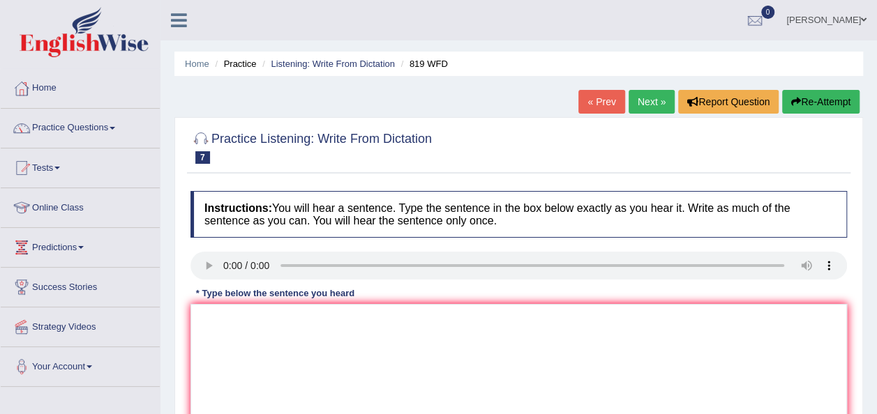
scroll to position [84, 0]
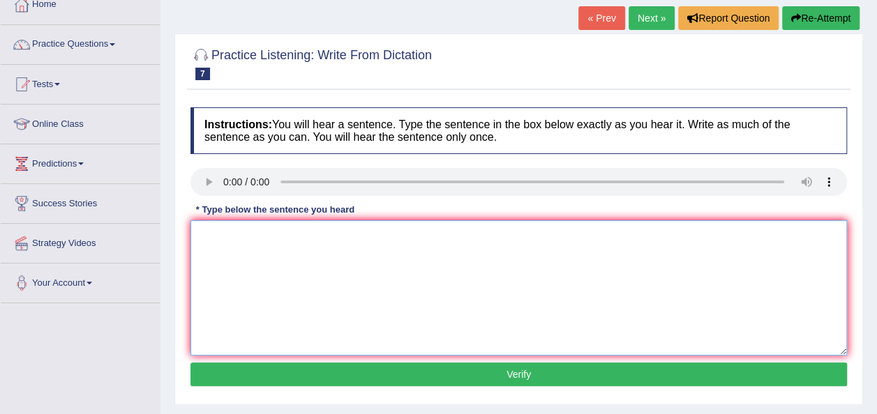
click at [329, 264] on textarea at bounding box center [518, 287] width 656 height 135
click at [375, 234] on textarea "Plants are able to continue growing throut theur lives." at bounding box center [518, 287] width 656 height 135
click at [387, 236] on textarea "Plants are able to continue growing througt theur lives." at bounding box center [518, 287] width 656 height 135
click at [425, 238] on textarea "Plants are able to continue growing througthout theur lives." at bounding box center [518, 287] width 656 height 135
click at [312, 235] on textarea "Plants are able to continue growing througthout their lives." at bounding box center [518, 287] width 656 height 135
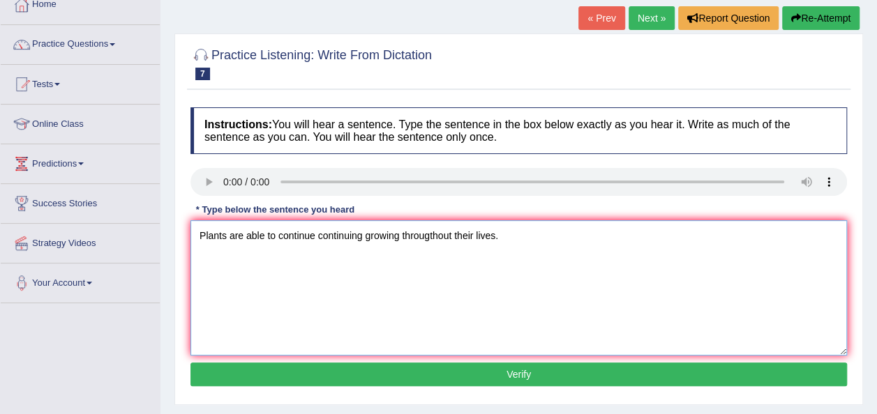
click at [496, 236] on textarea "Plants are able to continue continuing growing througthout their lives." at bounding box center [518, 287] width 656 height 135
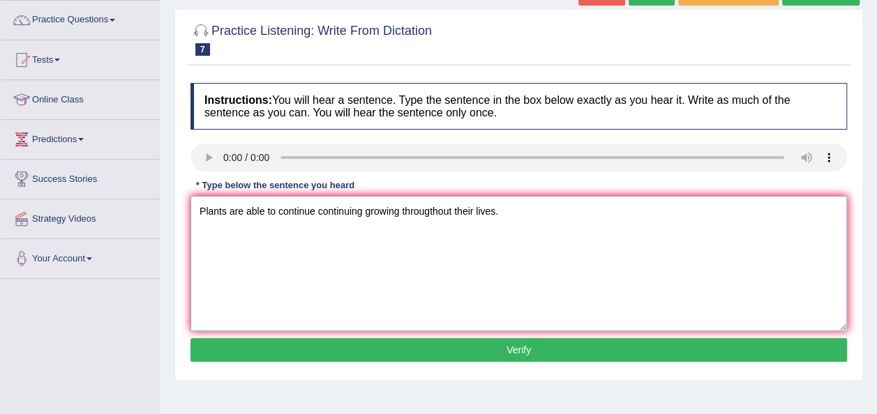
scroll to position [109, 0]
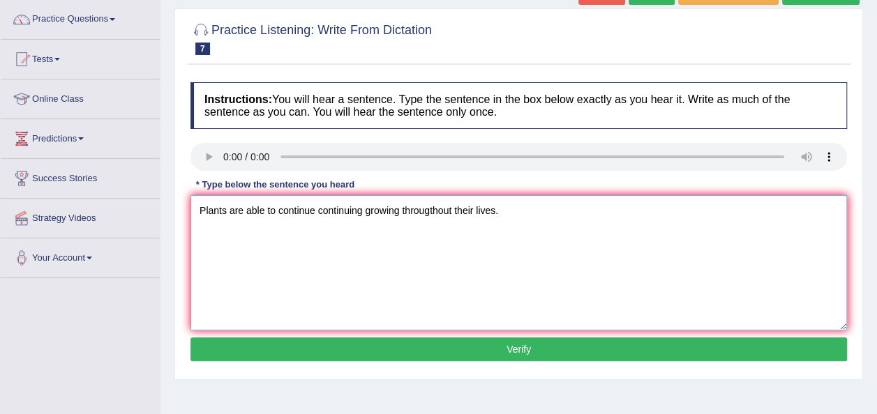
type textarea "Plants are able to continue continuing growing througthout their lives."
click at [406, 342] on button "Verify" at bounding box center [518, 350] width 656 height 24
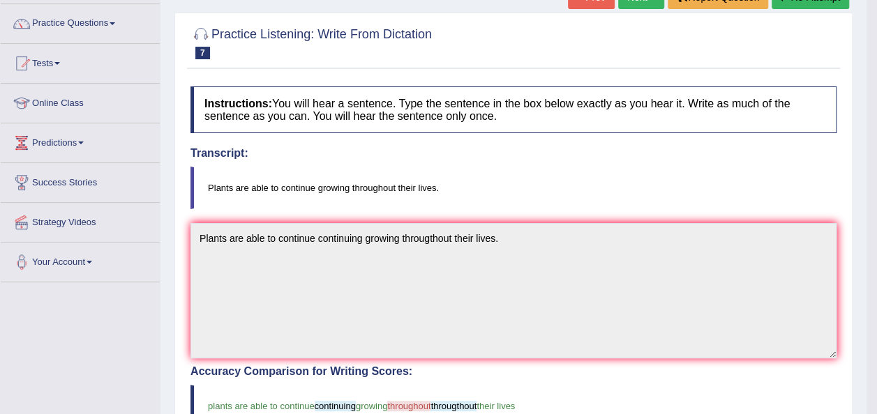
scroll to position [102, 0]
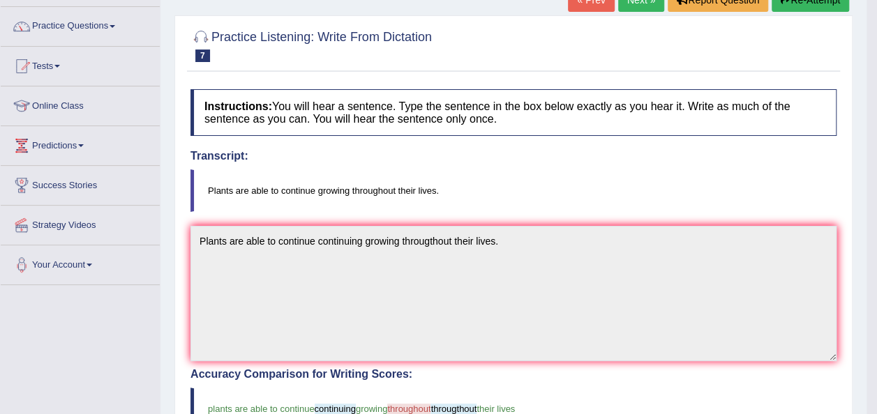
click at [635, 3] on link "Next »" at bounding box center [641, 0] width 46 height 24
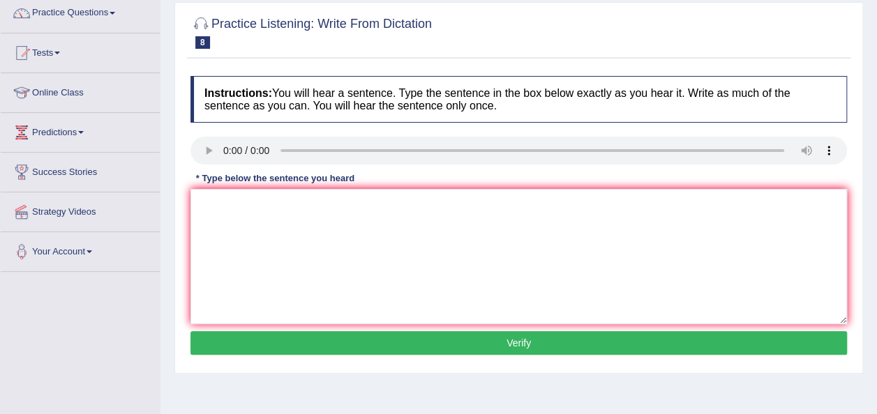
scroll to position [119, 0]
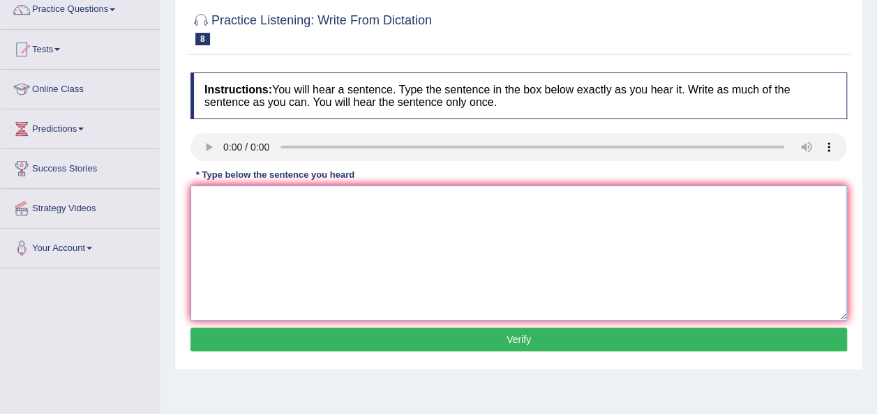
click at [271, 204] on textarea at bounding box center [518, 252] width 656 height 135
type textarea "A series of observation are carried out in the classroom."
click at [478, 345] on button "Verify" at bounding box center [518, 340] width 656 height 24
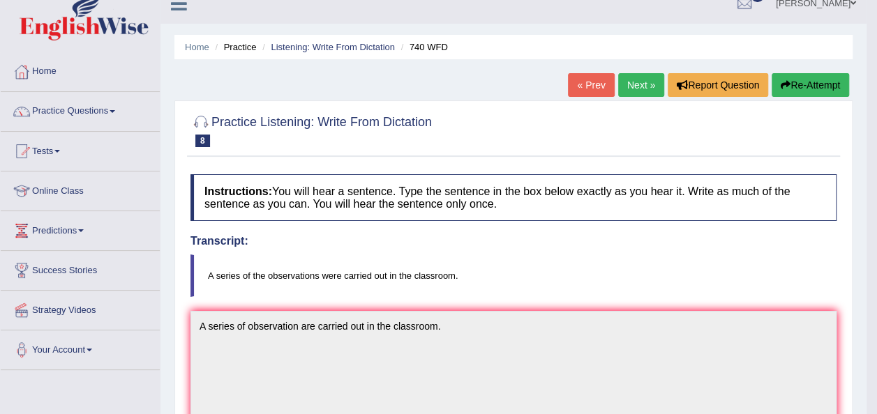
scroll to position [3, 0]
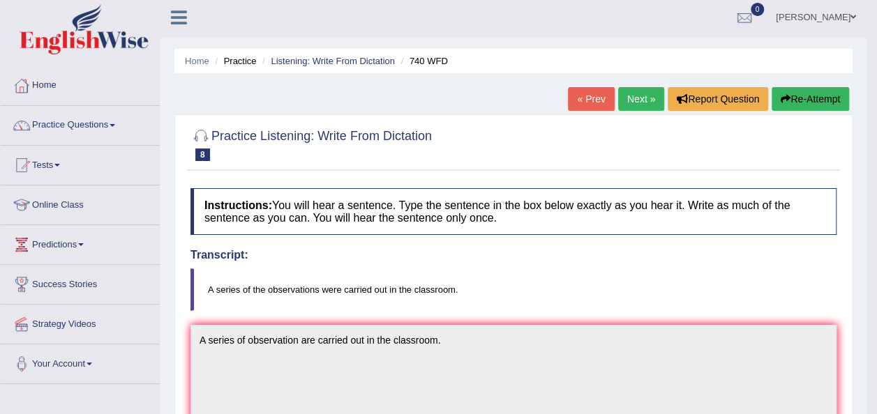
click at [639, 101] on link "Next »" at bounding box center [641, 99] width 46 height 24
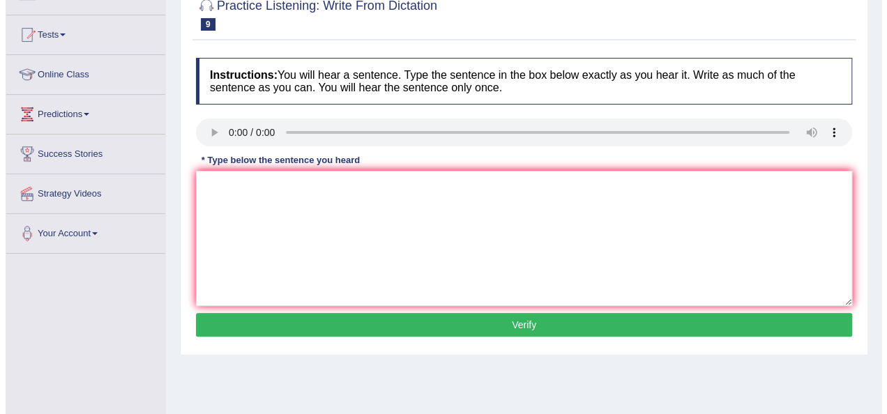
scroll to position [138, 0]
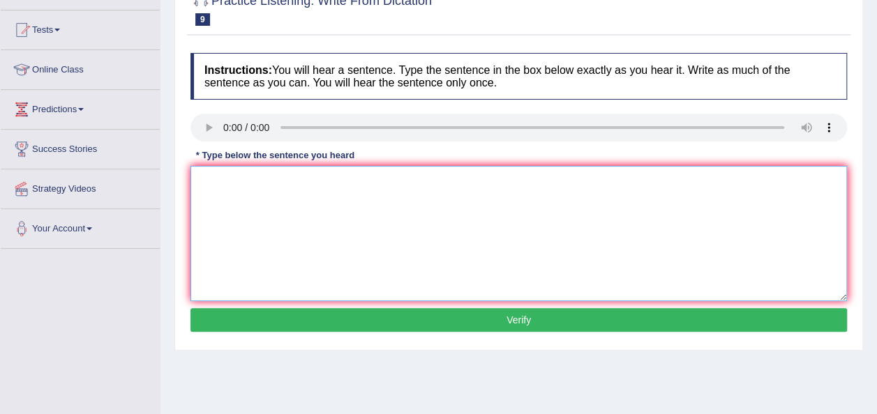
click at [271, 203] on textarea at bounding box center [518, 233] width 656 height 135
type textarea "It is a debate about the value of knowledge."
click at [377, 318] on button "Verify" at bounding box center [518, 320] width 656 height 24
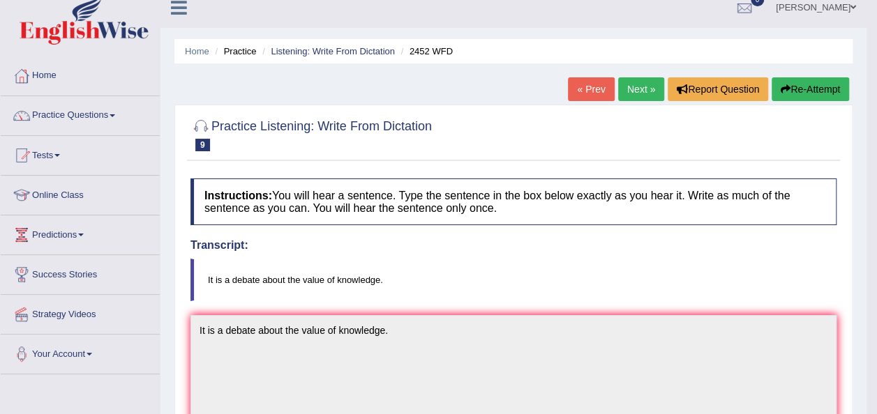
scroll to position [6, 0]
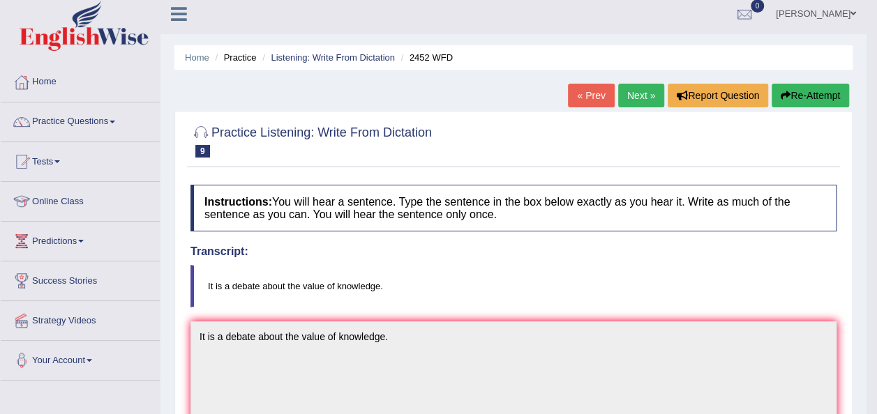
click at [628, 94] on link "Next »" at bounding box center [641, 96] width 46 height 24
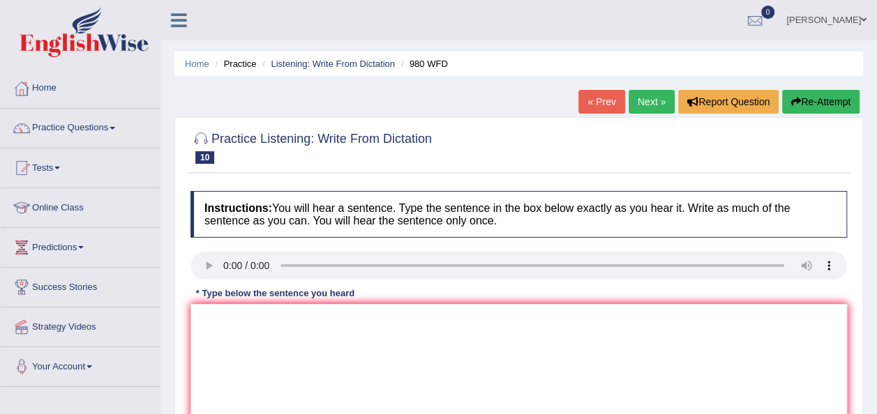
scroll to position [101, 0]
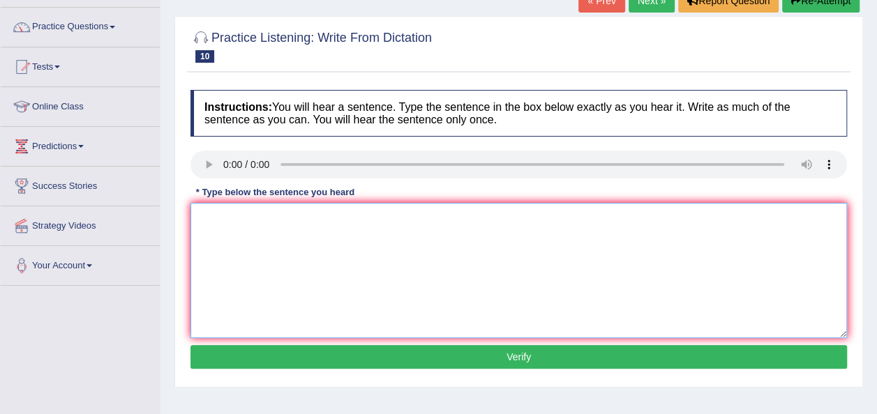
click at [275, 241] on textarea at bounding box center [518, 270] width 656 height 135
click at [212, 217] on textarea "Yure ideas have been debated i n the seminars anf tutorials." at bounding box center [518, 270] width 656 height 135
click at [338, 223] on textarea "Your ideas have been debated i n the seminars anf tutorials." at bounding box center [518, 270] width 656 height 135
click at [414, 217] on textarea "Your ideas have been debated in the seminars anf tutorials." at bounding box center [518, 270] width 656 height 135
type textarea "Your ideas have been debated in the seminars and tutorials."
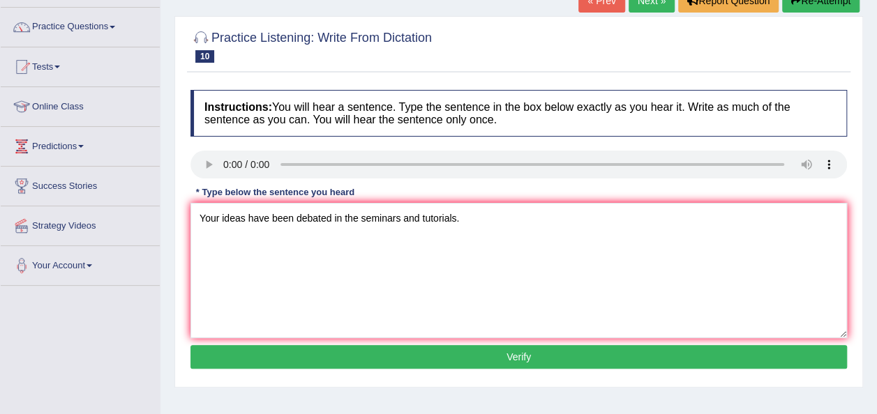
click at [444, 356] on button "Verify" at bounding box center [518, 357] width 656 height 24
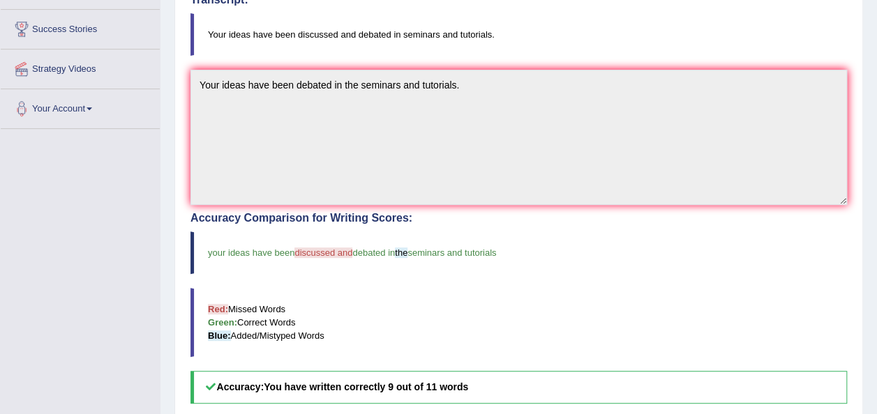
scroll to position [219, 0]
